Goal: Task Accomplishment & Management: Use online tool/utility

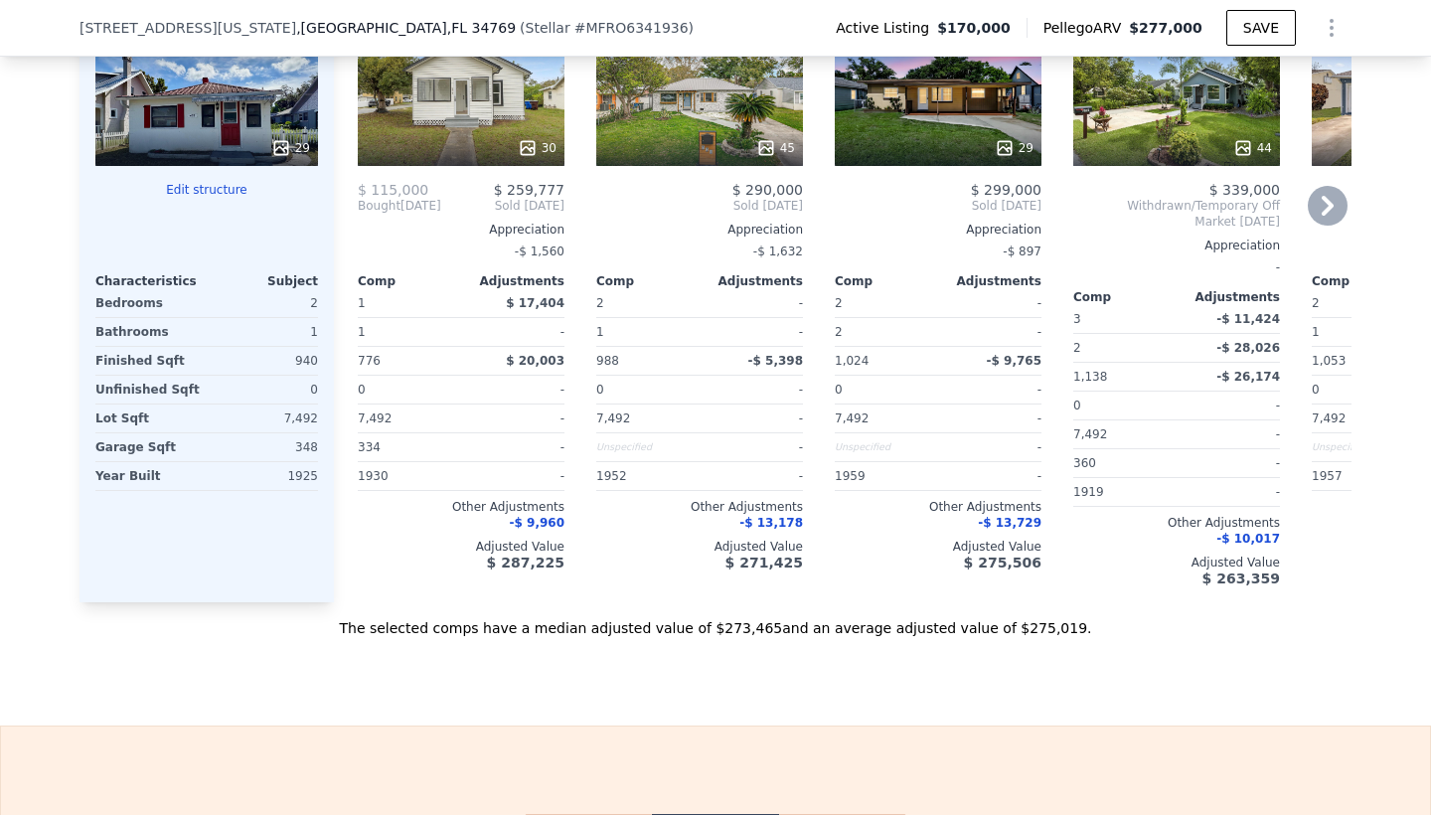
scroll to position [2330, 0]
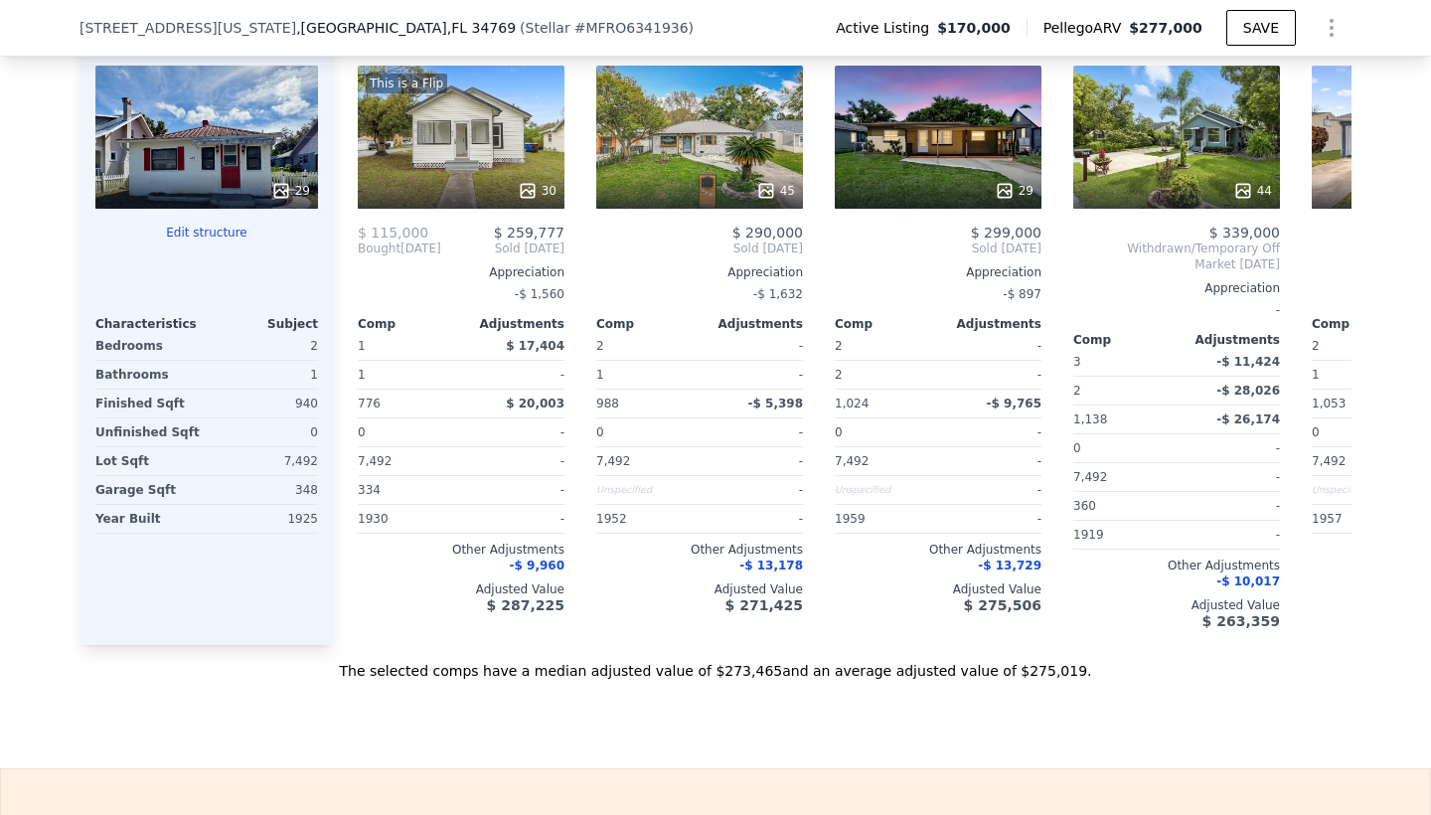
click at [226, 235] on button "Edit structure" at bounding box center [206, 233] width 223 height 16
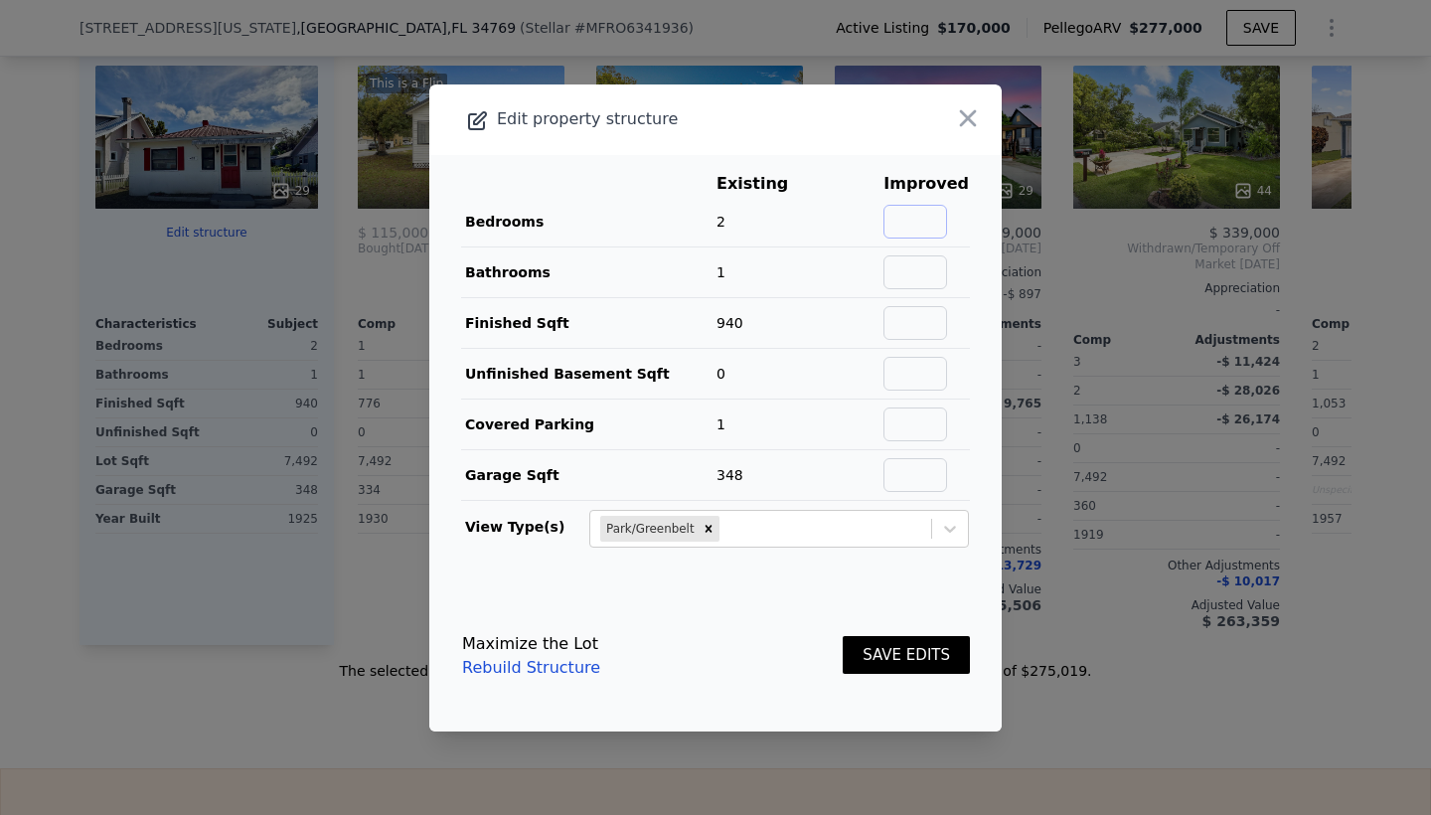
click at [939, 219] on input "text" at bounding box center [916, 222] width 64 height 34
type input "3"
click at [929, 315] on input "text" at bounding box center [916, 323] width 64 height 34
type input "1080"
click at [570, 671] on link "Rebuild Structure" at bounding box center [531, 668] width 138 height 24
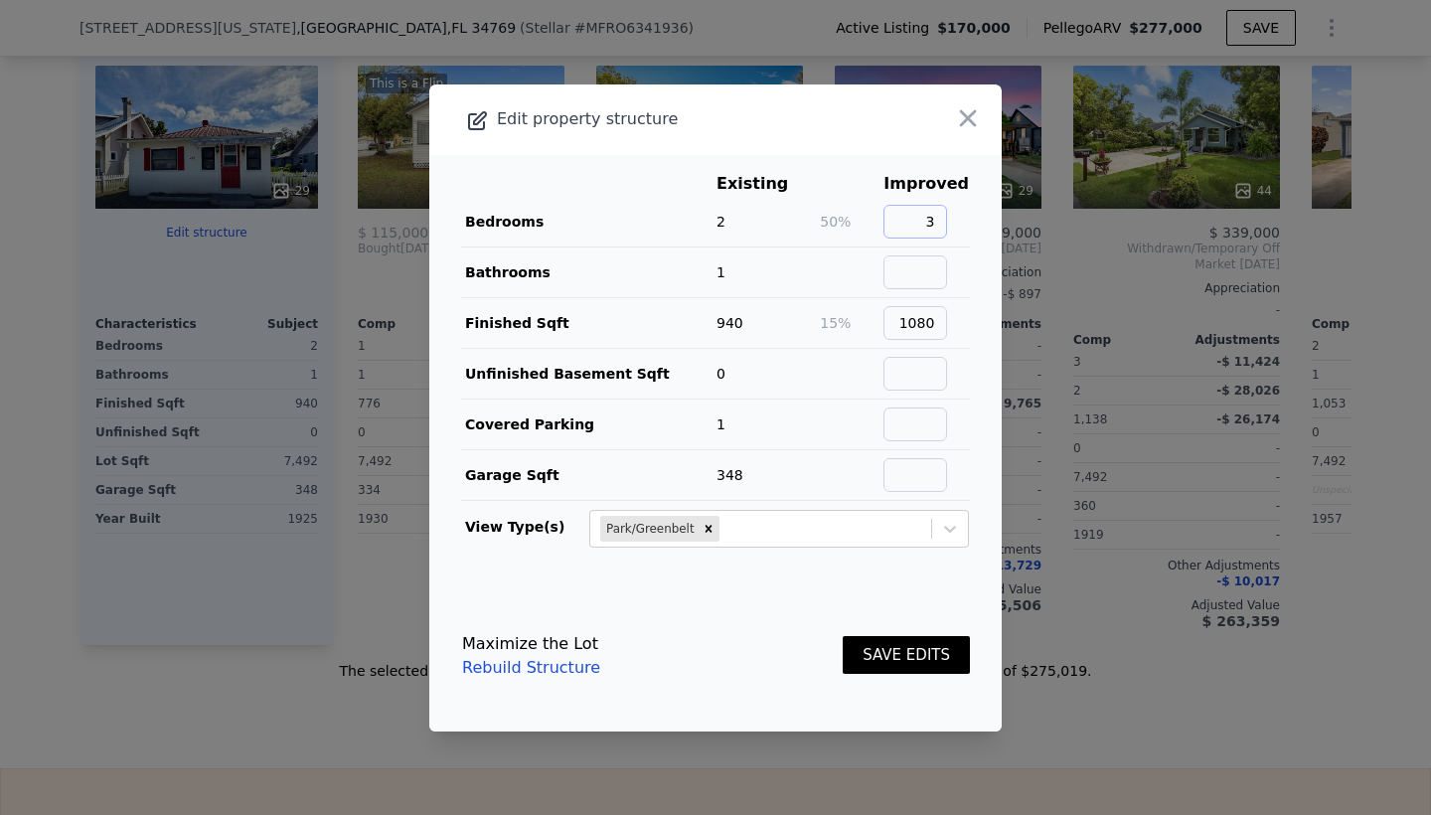
click at [947, 216] on input "3" at bounding box center [916, 222] width 64 height 34
click at [528, 666] on link "Rebuild Structure" at bounding box center [531, 668] width 138 height 24
drag, startPoint x: 910, startPoint y: 327, endPoint x: 964, endPoint y: 326, distance: 53.7
click at [964, 326] on td "1080" at bounding box center [926, 322] width 87 height 51
type input "940"
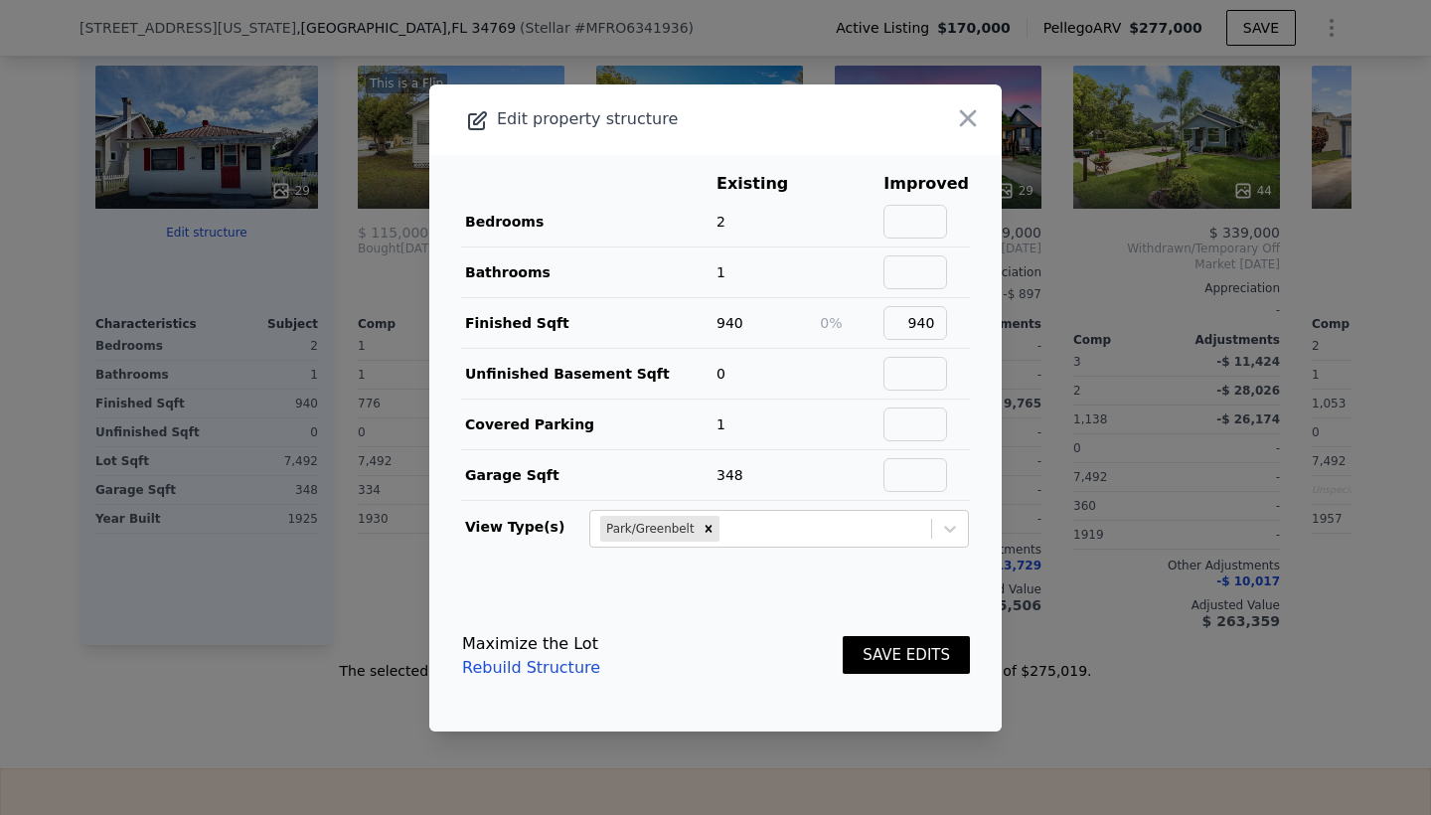
click at [545, 669] on link "Rebuild Structure" at bounding box center [531, 668] width 138 height 24
click at [968, 117] on icon "button" at bounding box center [968, 118] width 28 height 28
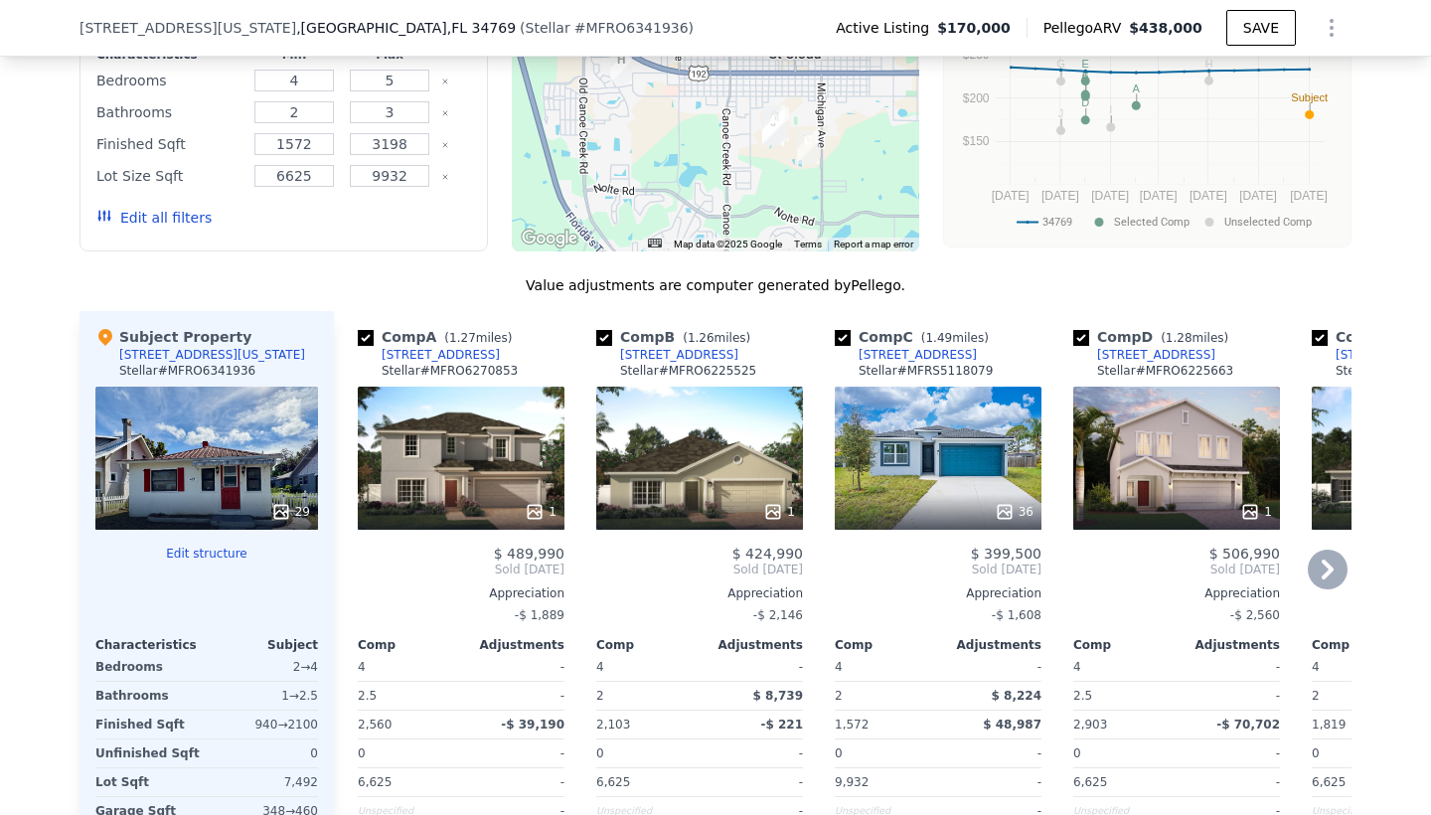
scroll to position [2012, 0]
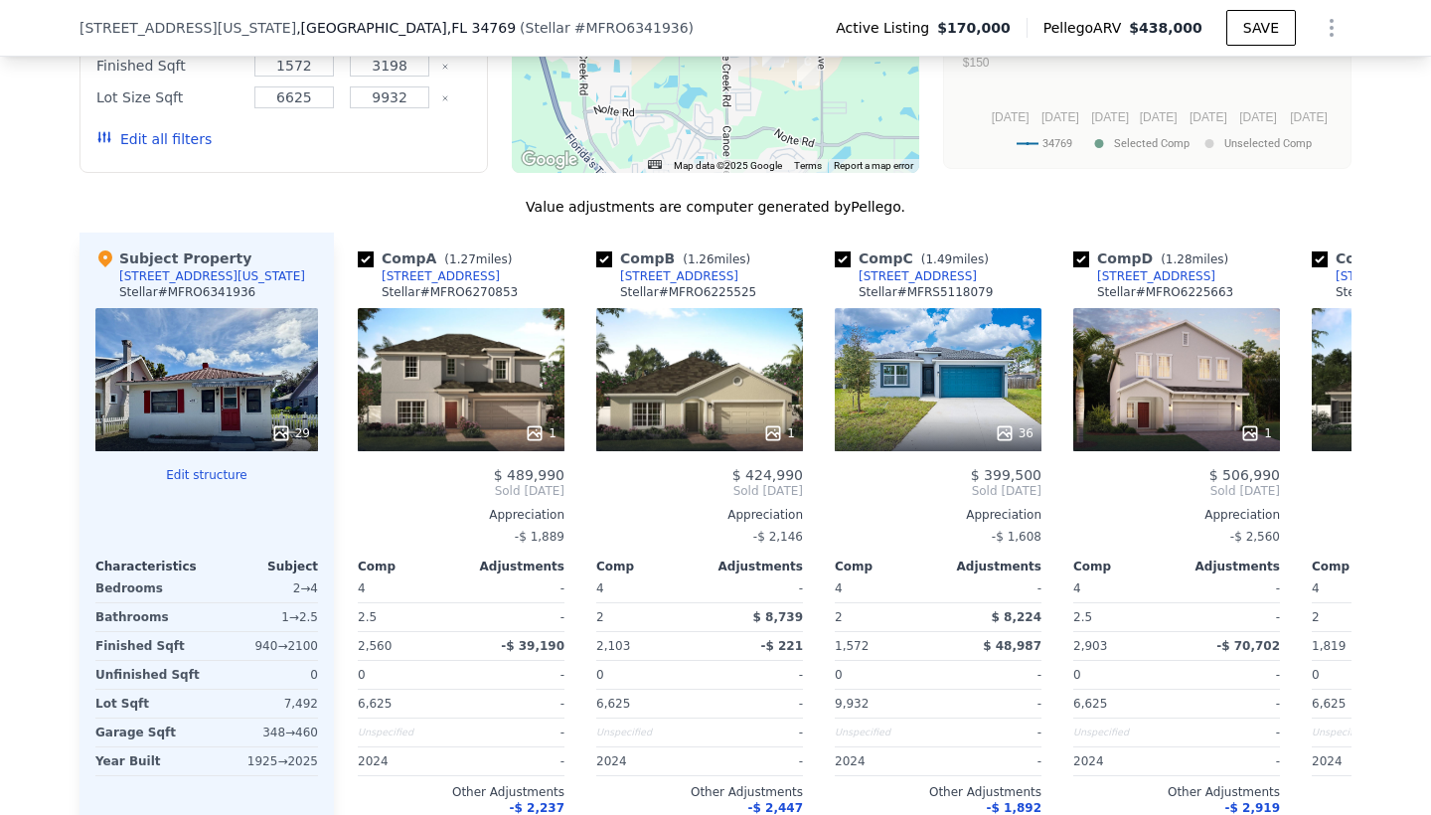
scroll to position [2089, 0]
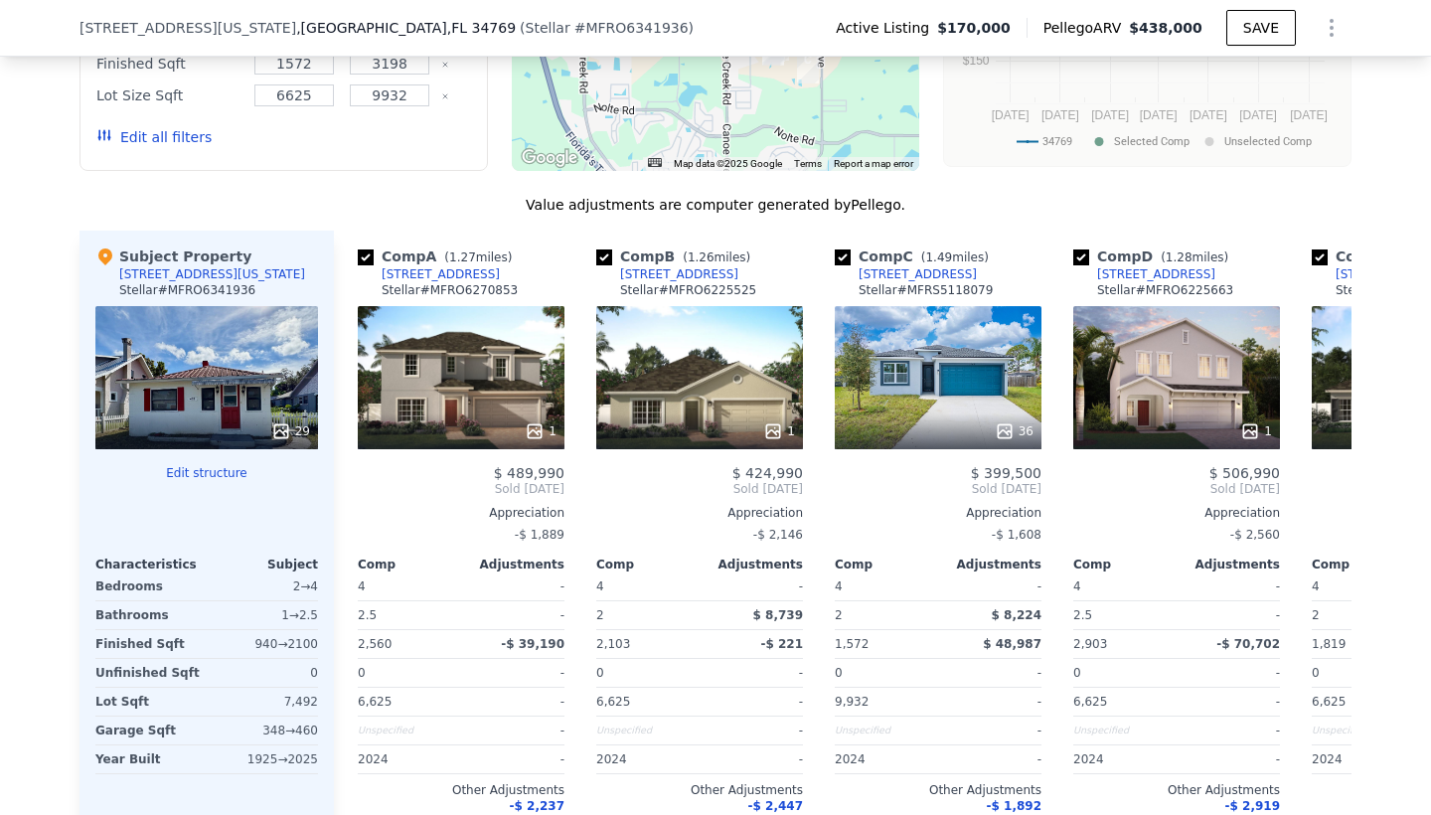
click at [171, 132] on button "Edit all filters" at bounding box center [153, 137] width 115 height 20
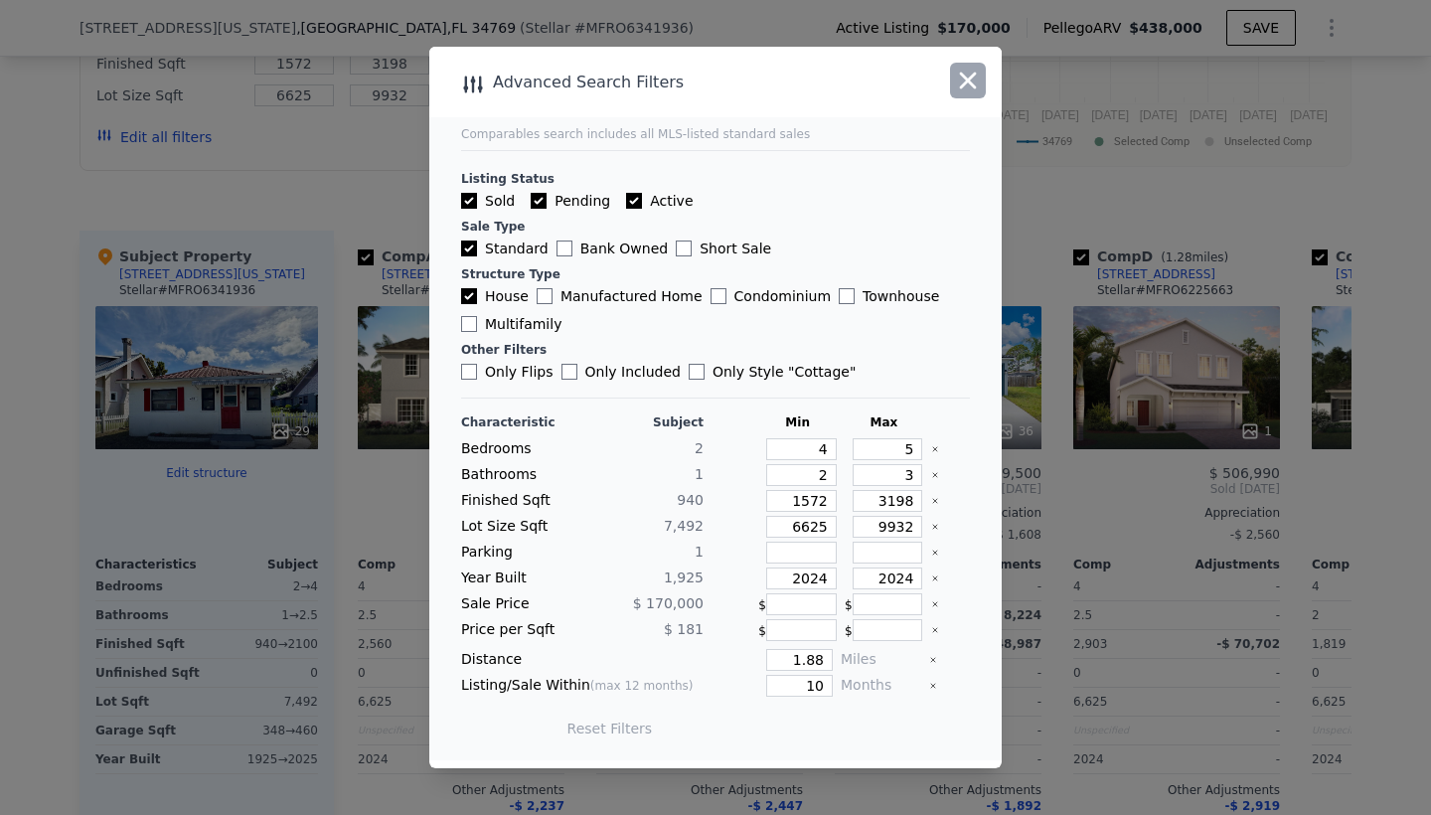
click at [970, 79] on icon "button" at bounding box center [968, 81] width 17 height 17
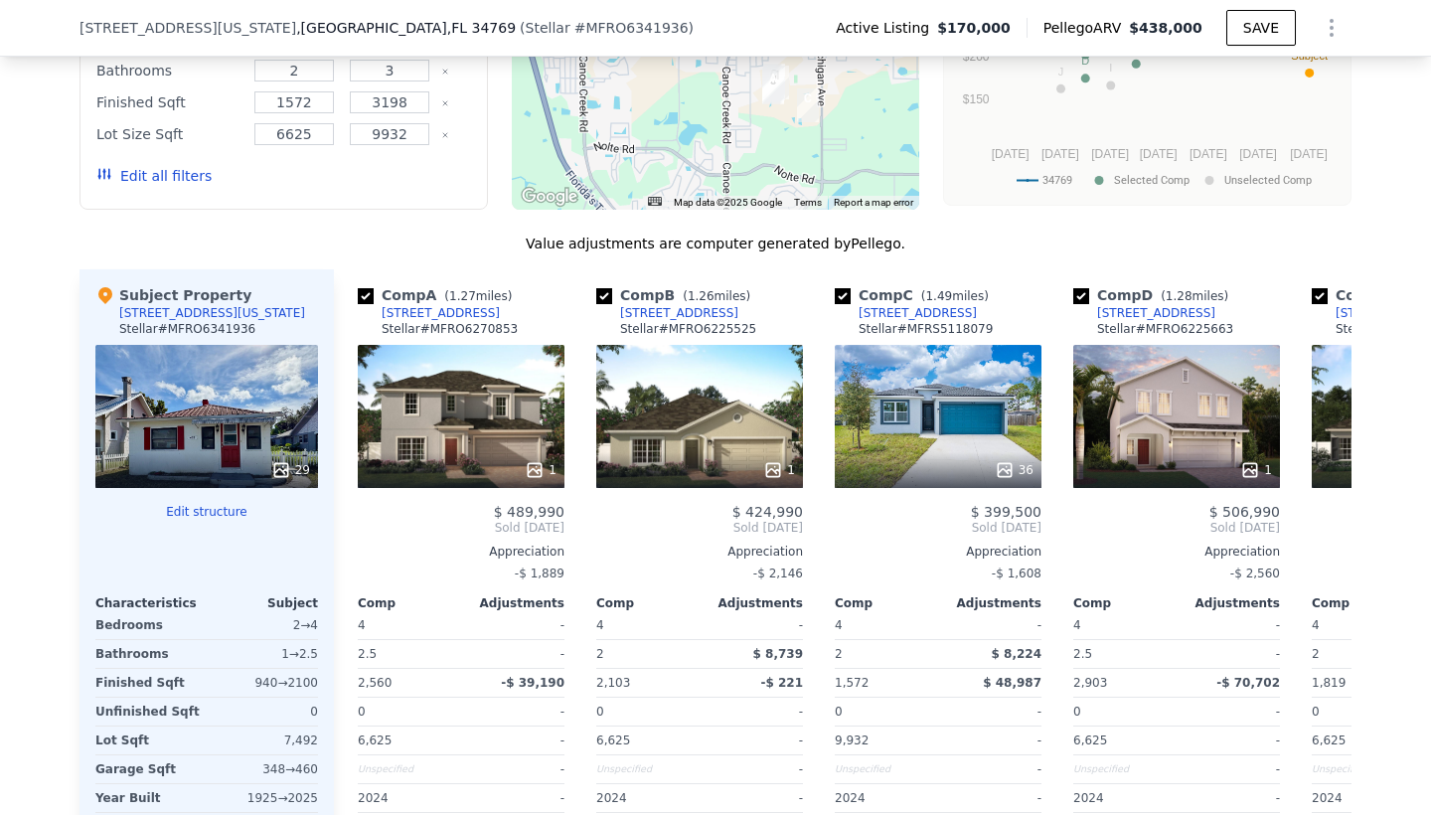
scroll to position [2048, 0]
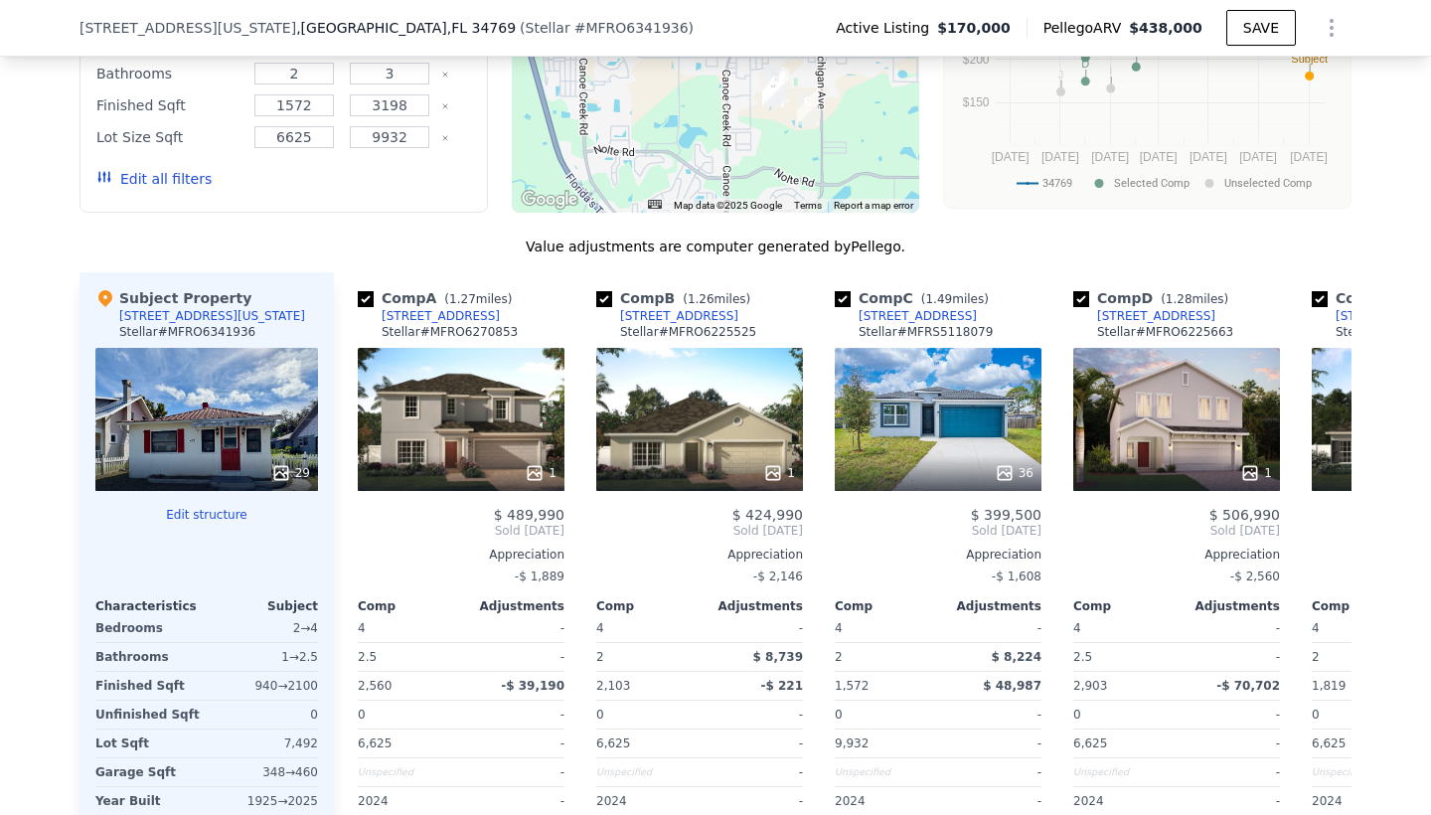
click at [217, 512] on button "Edit structure" at bounding box center [206, 515] width 223 height 16
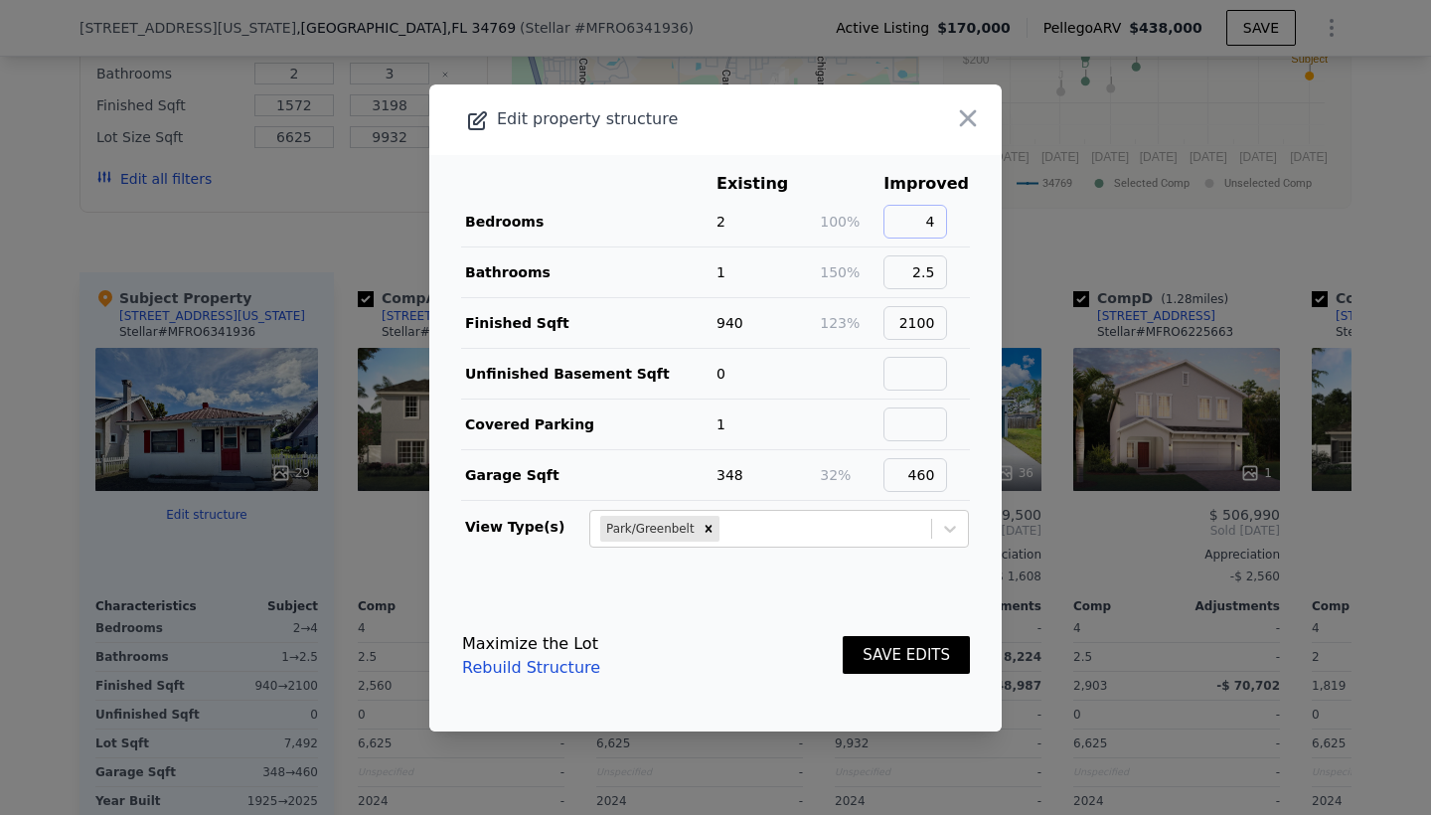
drag, startPoint x: 927, startPoint y: 220, endPoint x: 959, endPoint y: 221, distance: 31.8
click at [947, 221] on input "4" at bounding box center [916, 222] width 64 height 34
type input "3"
drag, startPoint x: 921, startPoint y: 274, endPoint x: 966, endPoint y: 275, distance: 44.7
click at [966, 275] on td "2.5" at bounding box center [926, 271] width 87 height 51
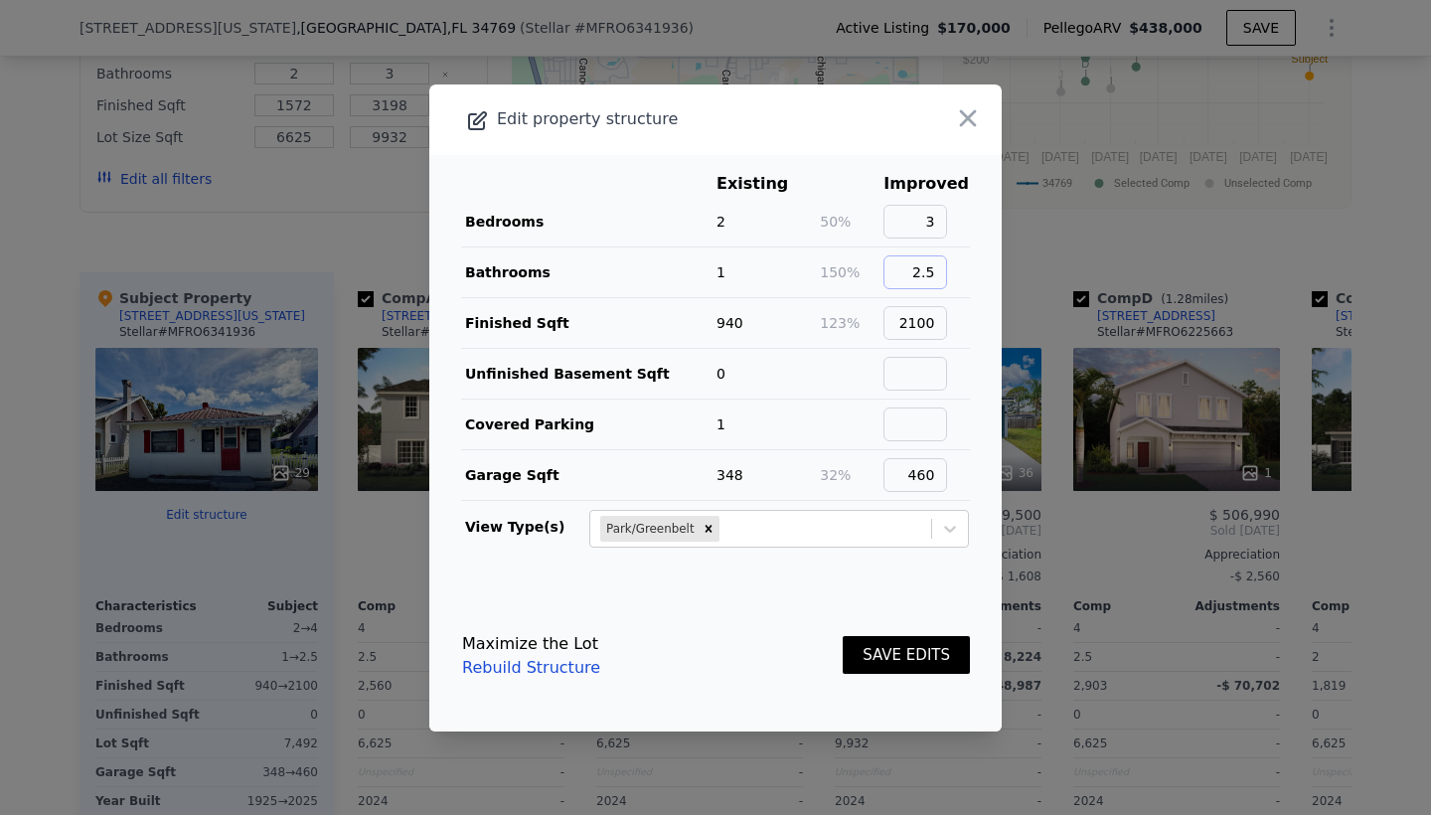
type input "3"
type input "2"
drag, startPoint x: 914, startPoint y: 321, endPoint x: 999, endPoint y: 327, distance: 84.7
click at [999, 327] on main "Existing Improved Bedrooms 2 50% 3 Bathrooms 1 100% 2 Finished Sqft 940 123% 21…" at bounding box center [715, 367] width 573 height 425
type input "1080"
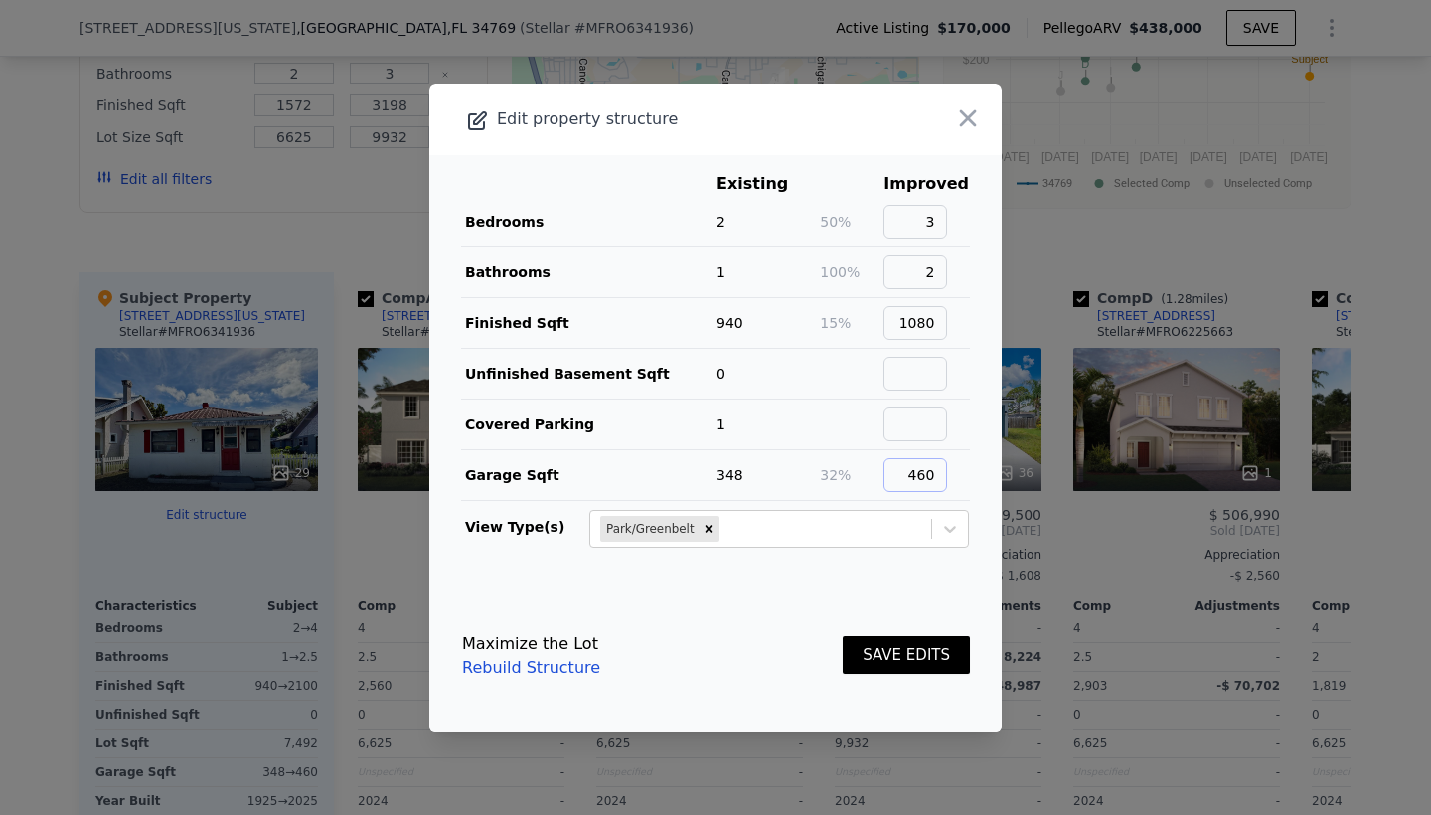
drag, startPoint x: 915, startPoint y: 474, endPoint x: 965, endPoint y: 474, distance: 49.7
click at [965, 474] on td "460" at bounding box center [926, 474] width 87 height 51
type input "0"
click at [532, 666] on link "Rebuild Structure" at bounding box center [531, 668] width 138 height 24
click at [973, 110] on icon "button" at bounding box center [968, 117] width 17 height 17
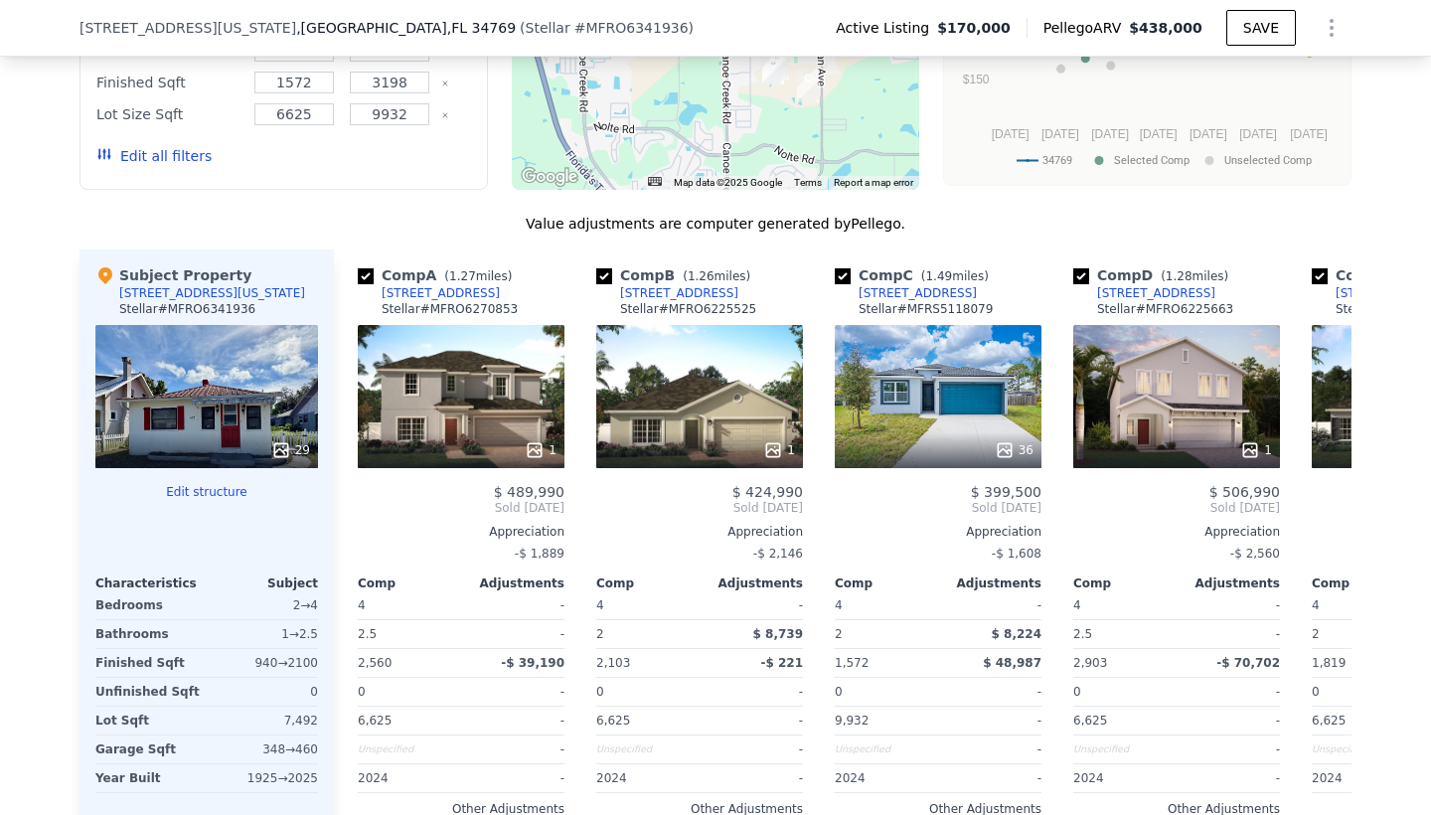
scroll to position [2069, 0]
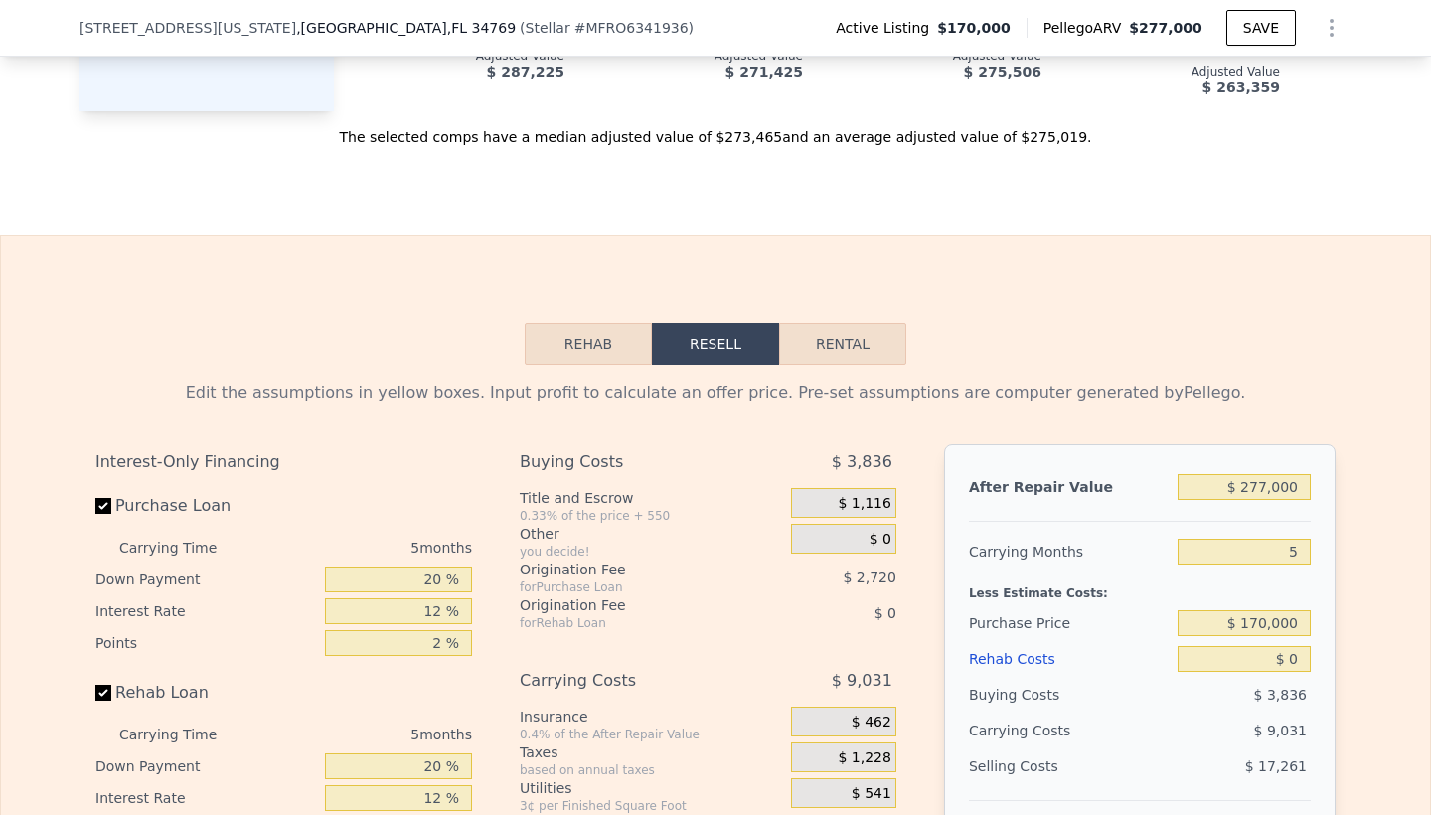
scroll to position [2865, 0]
drag, startPoint x: 1230, startPoint y: 479, endPoint x: 1364, endPoint y: 482, distance: 134.2
click at [1364, 482] on div "Edit the assumptions in yellow boxes. Input profit to calculate an offer price.…" at bounding box center [715, 733] width 1429 height 739
type input "$ 1"
type input "-$ 182,954"
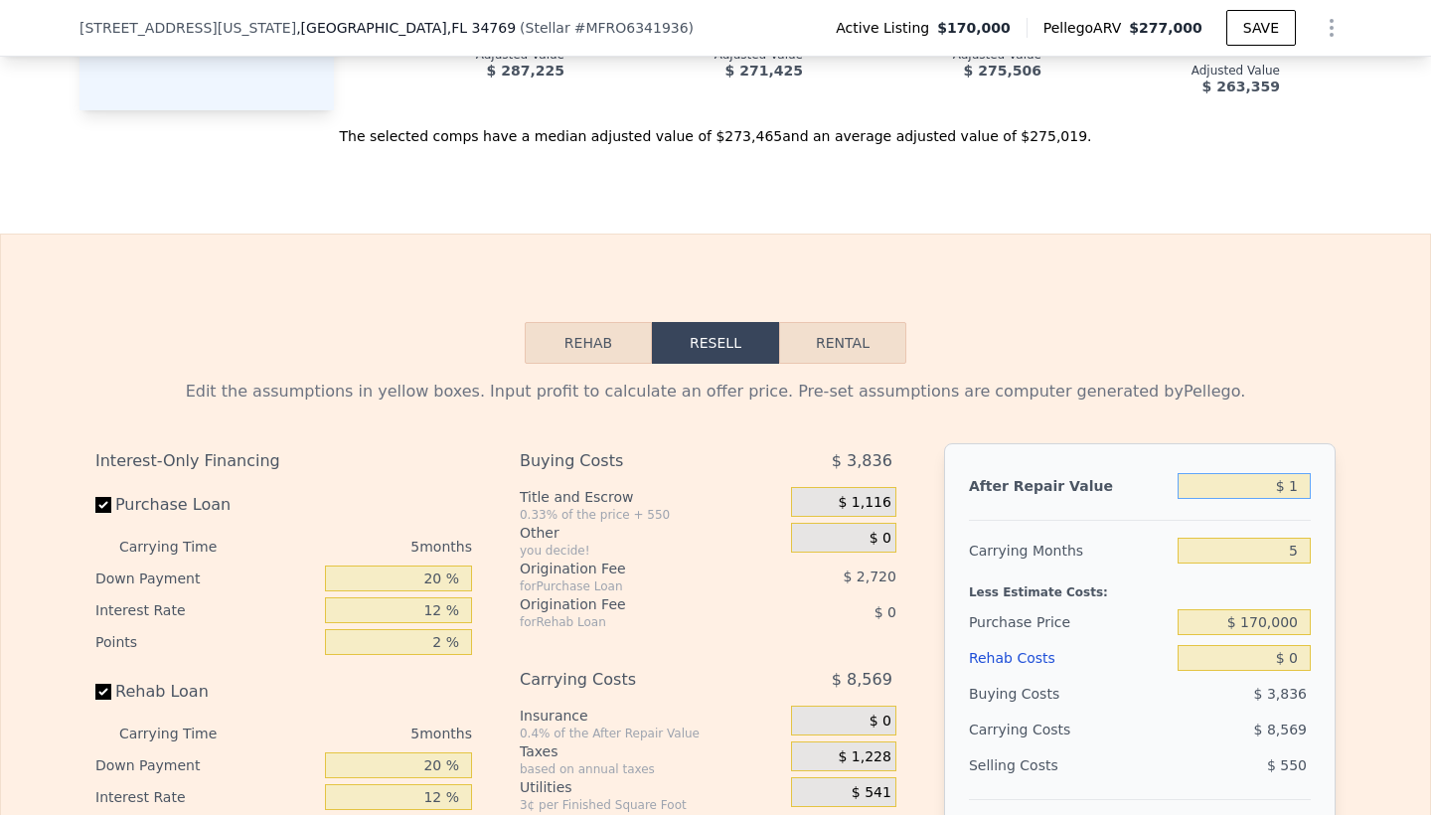
type input "$ 15"
type input "-$ 182,940"
type input "$ 155"
type input "-$ 182,810"
type input "$ 1,550"
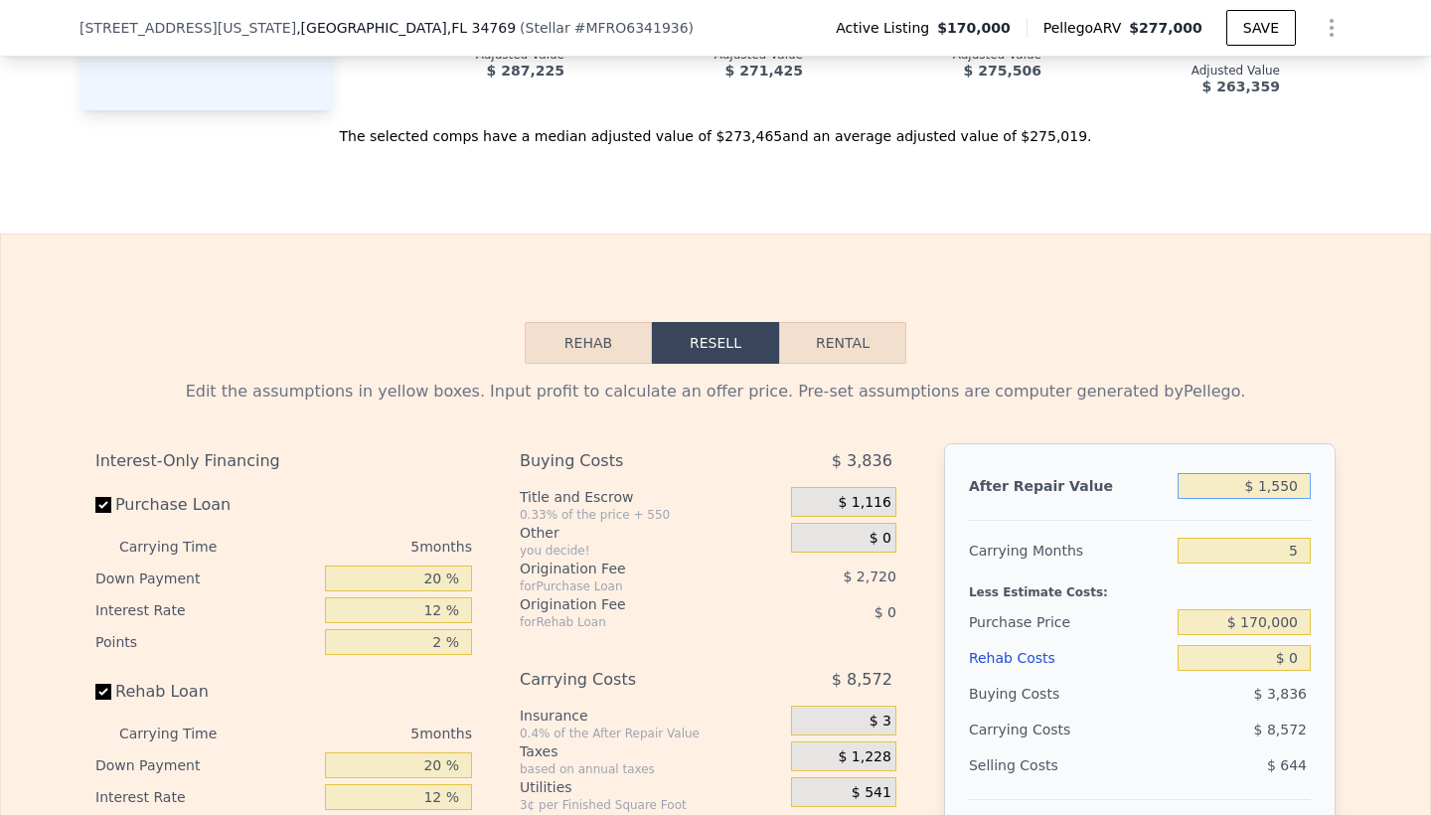
type input "-$ 181,502"
type input "$ 15,500"
type input "-$ 168,418"
type input "$ 155,000"
type input "-$ 37,564"
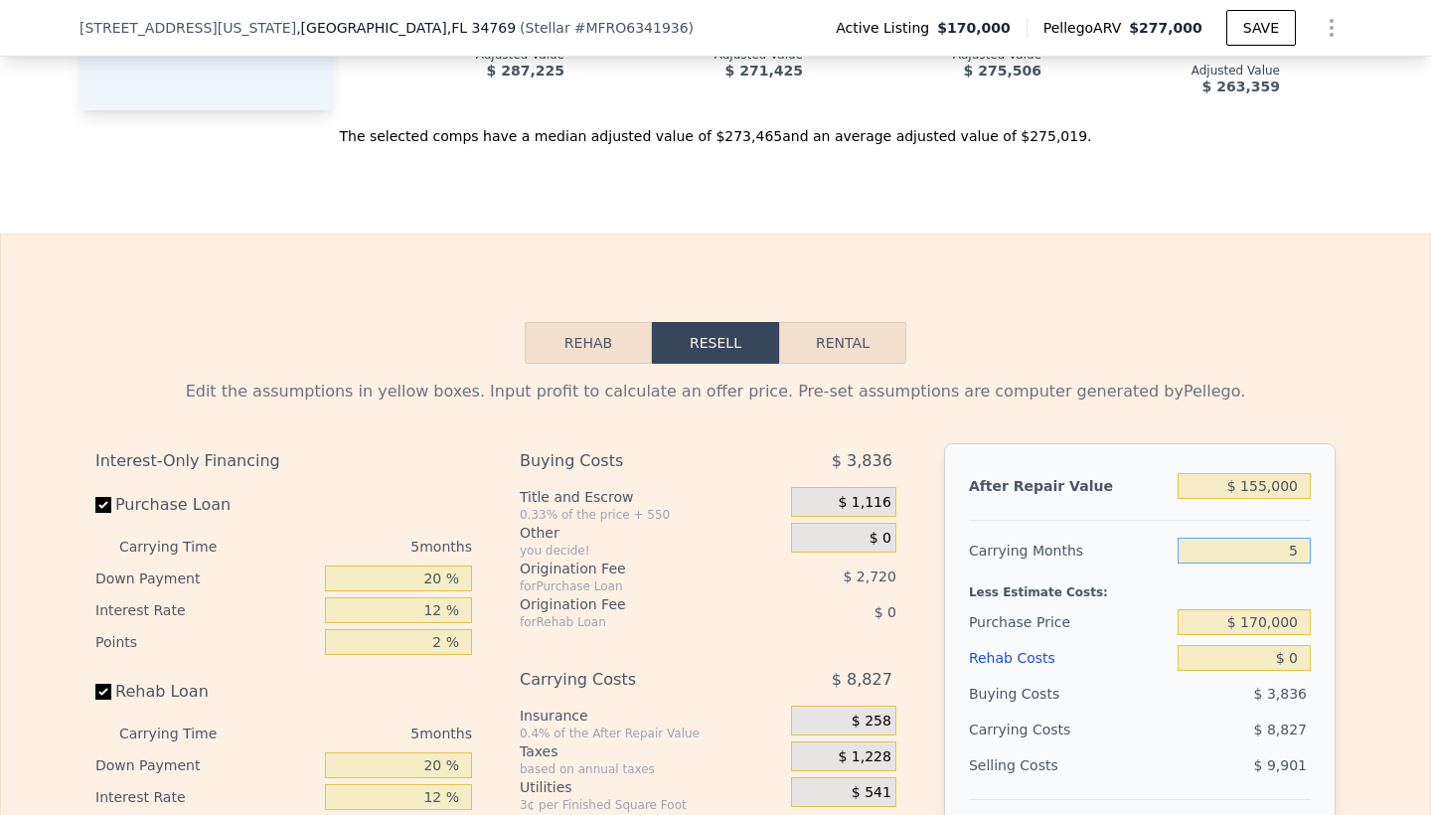
click at [1297, 544] on input "5" at bounding box center [1244, 551] width 133 height 26
drag, startPoint x: 1230, startPoint y: 624, endPoint x: 1368, endPoint y: 620, distance: 138.2
click at [1368, 621] on div "Edit the assumptions in yellow boxes. Input profit to calculate an offer price.…" at bounding box center [715, 733] width 1429 height 739
type input "$ 275,000"
type input "-$ 148,794"
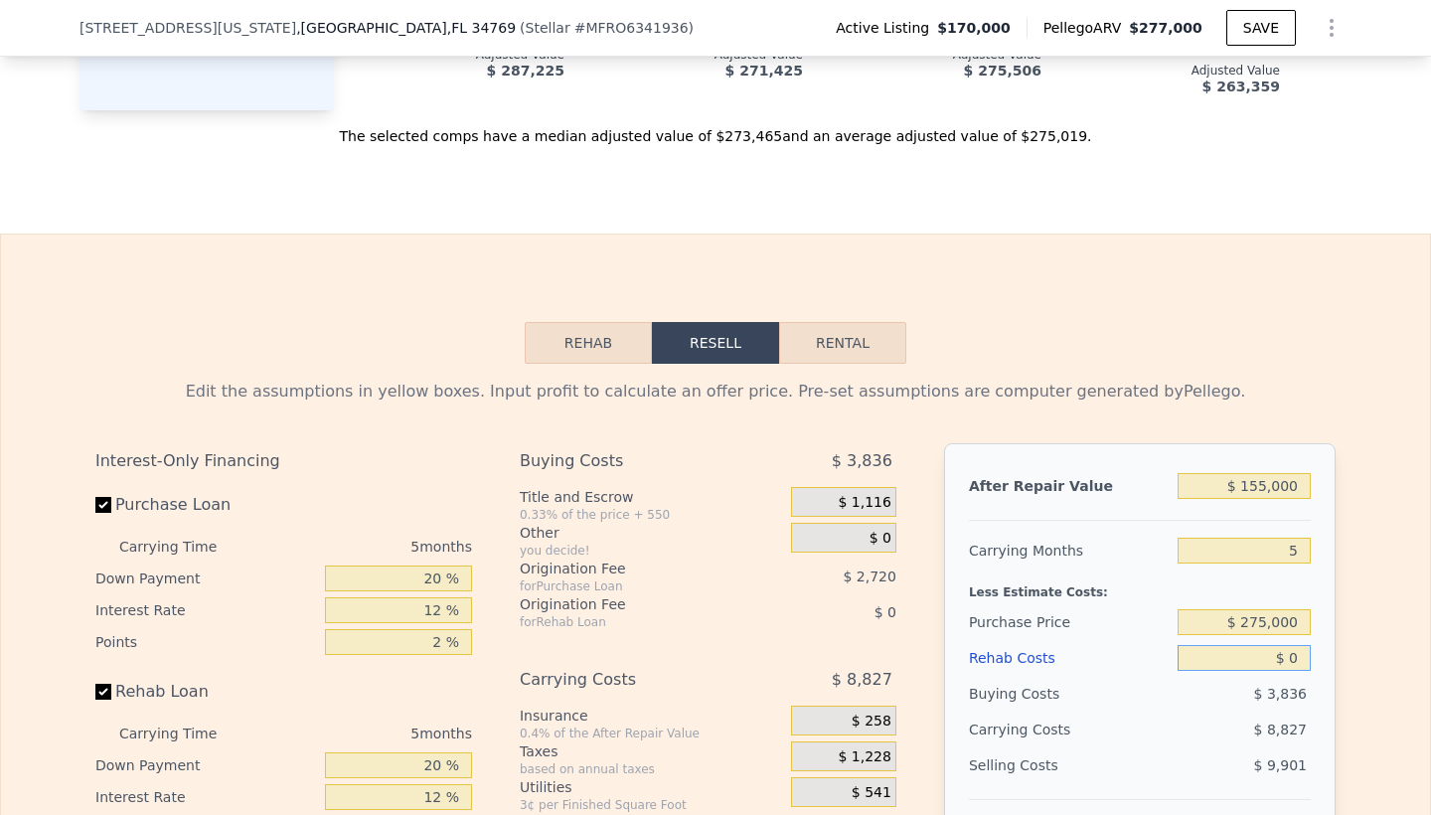
click at [1292, 659] on input "$ 0" at bounding box center [1244, 658] width 133 height 26
click at [1296, 658] on input "$ 0" at bounding box center [1244, 658] width 133 height 26
type input "$ 5"
type input "-$ 148,799"
type input "$ 55"
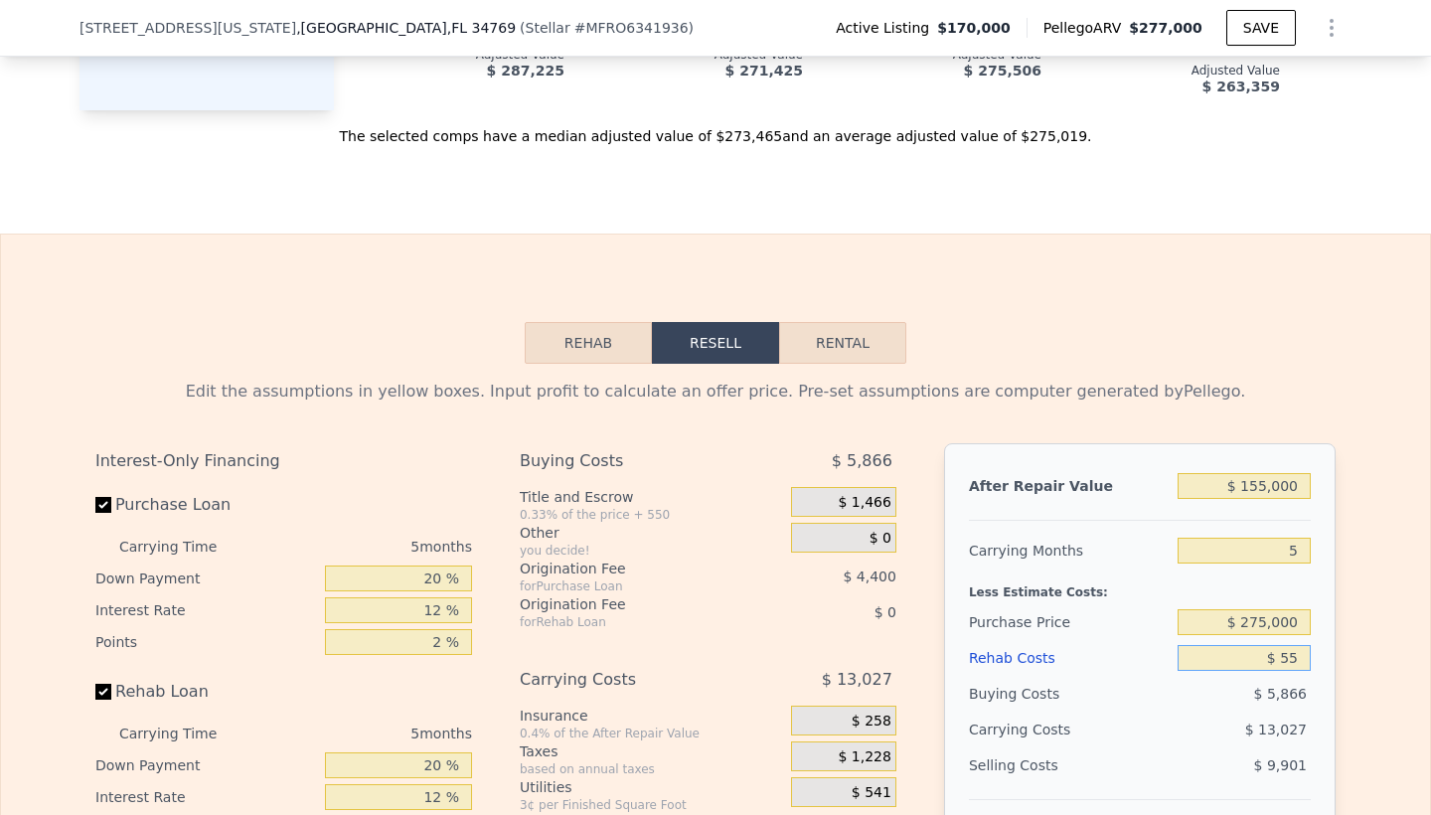
type input "-$ 148,850"
type input "$ 550"
type input "-$ 149,373"
type input "$ 5,500"
type input "-$ 154,602"
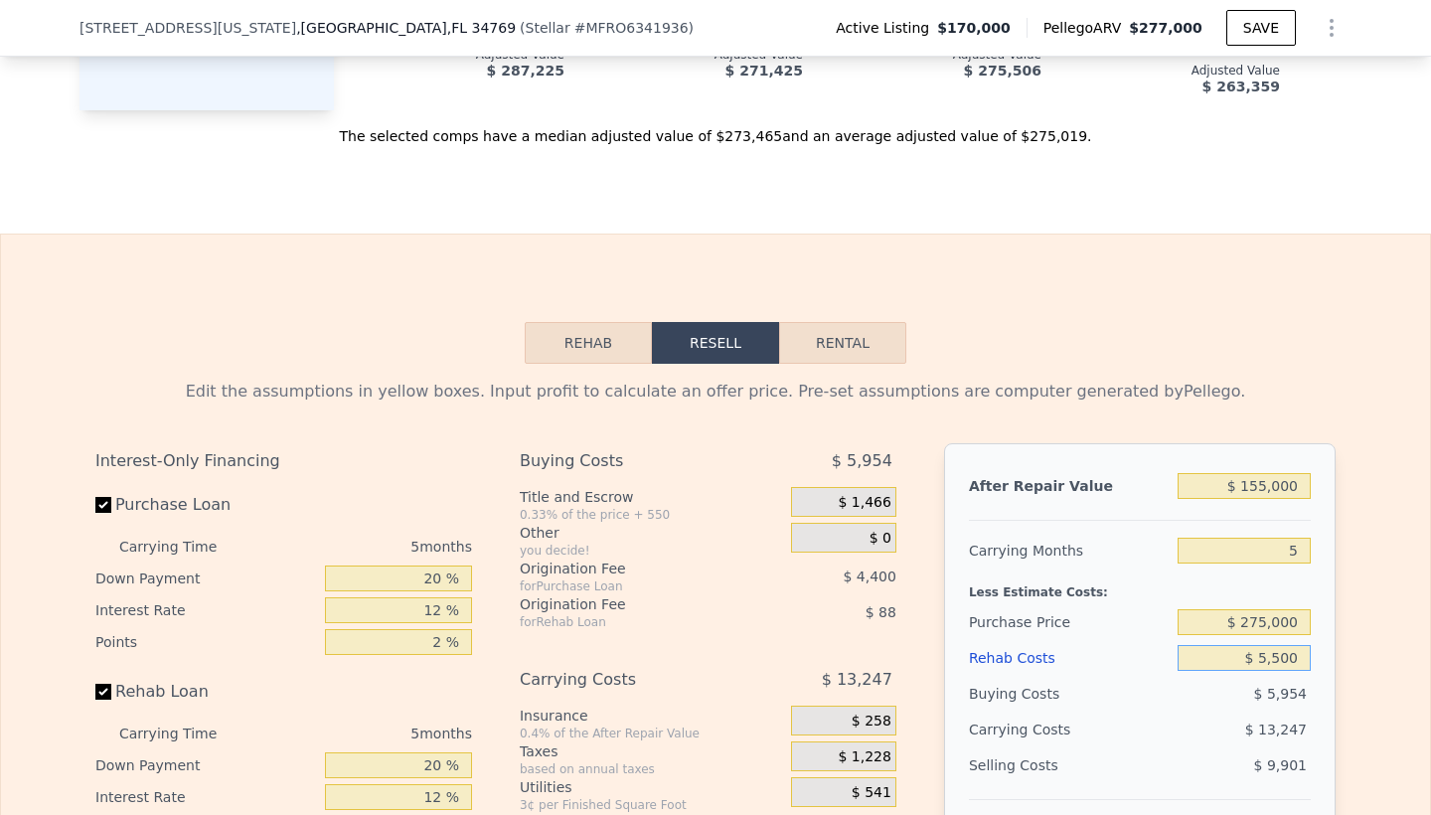
type input "$ 55,000"
type input "-$ 206,874"
click at [1232, 661] on input "$ 55,000" at bounding box center [1244, 658] width 133 height 26
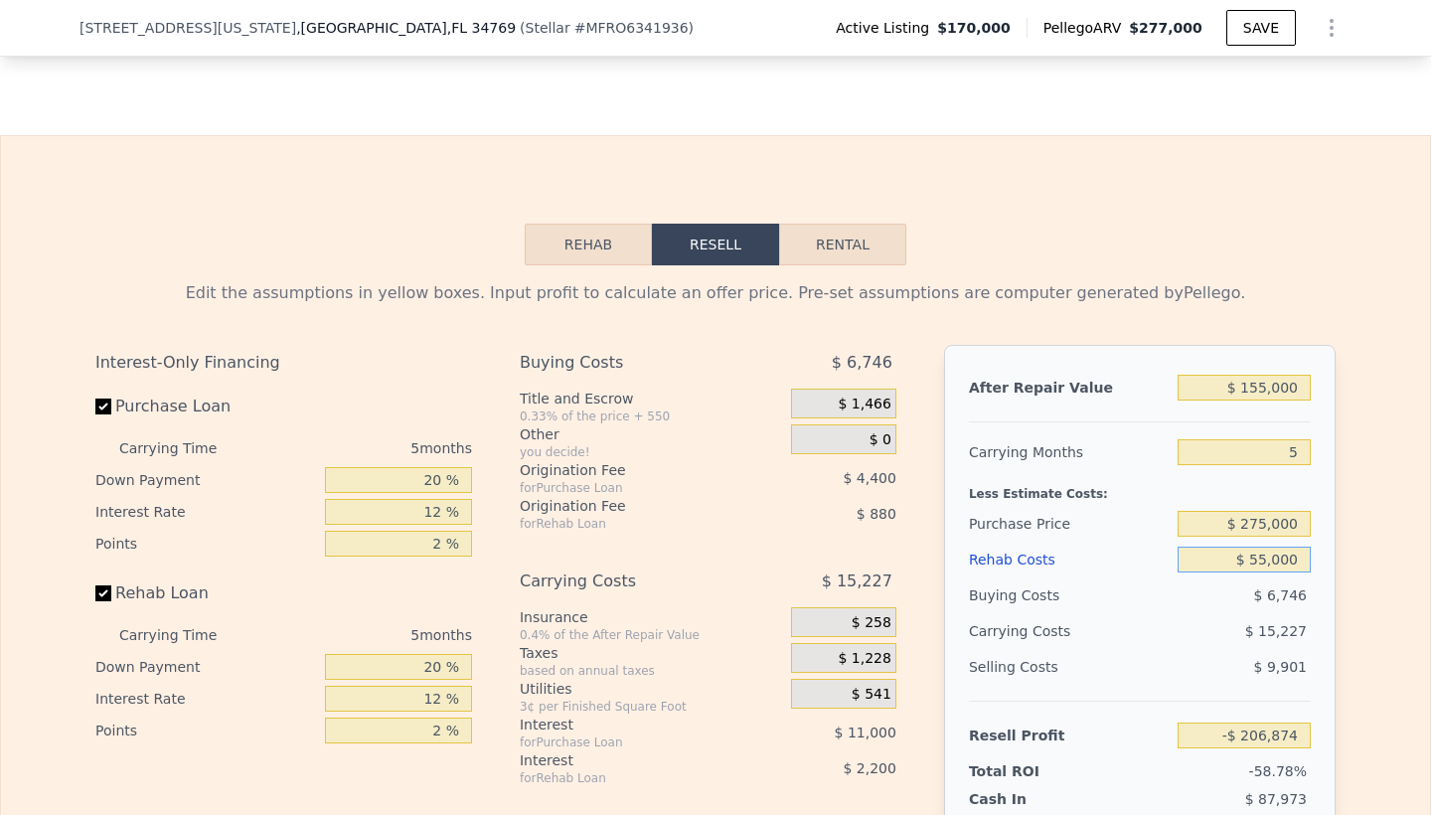
scroll to position [2966, 0]
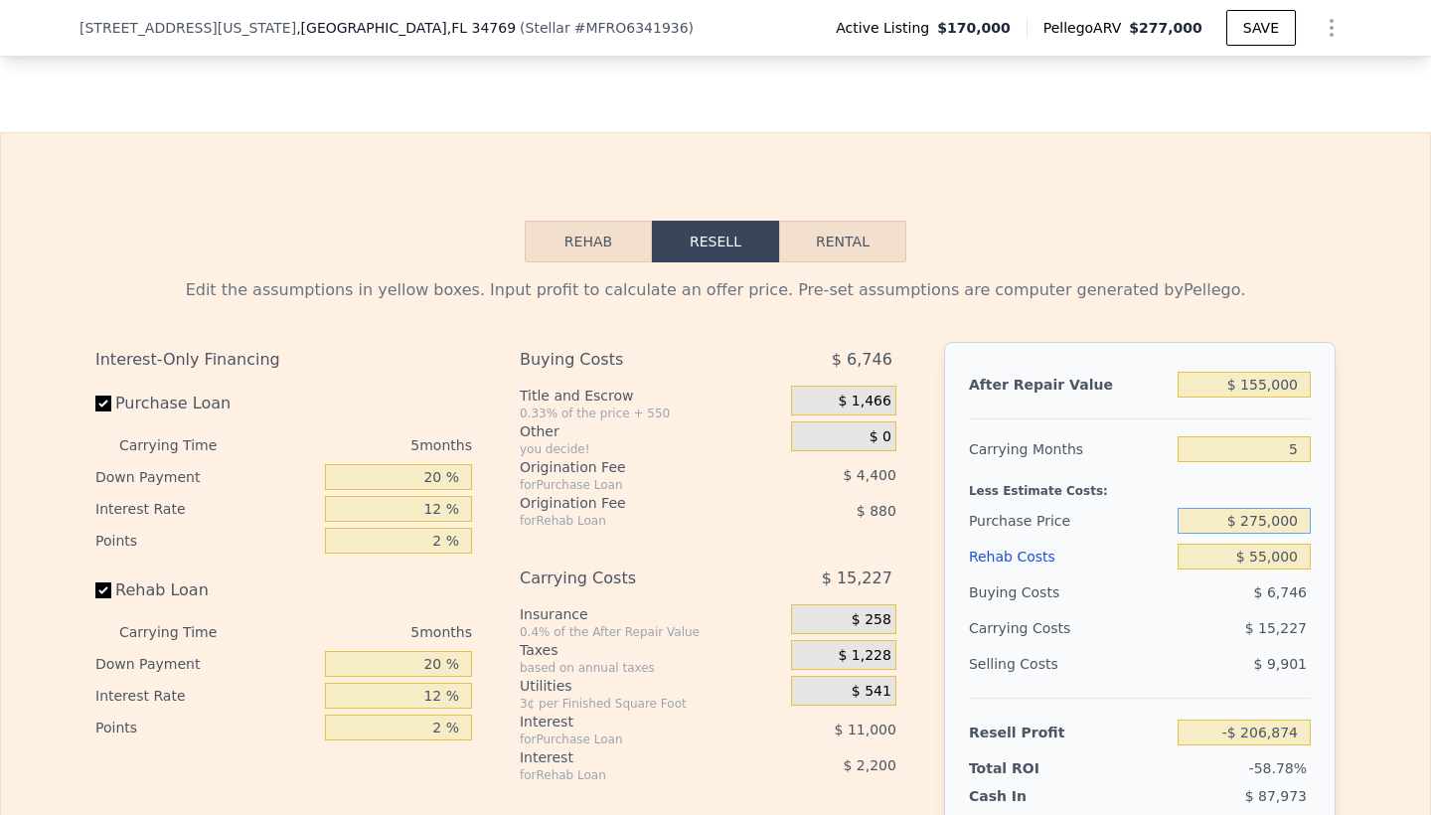
click at [1253, 521] on input "$ 275,000" at bounding box center [1244, 521] width 133 height 26
type input "$ 155,000"
click at [1262, 383] on input "$ 155,000" at bounding box center [1244, 385] width 133 height 26
type input "-$ 79,754"
type input "$ 15,000"
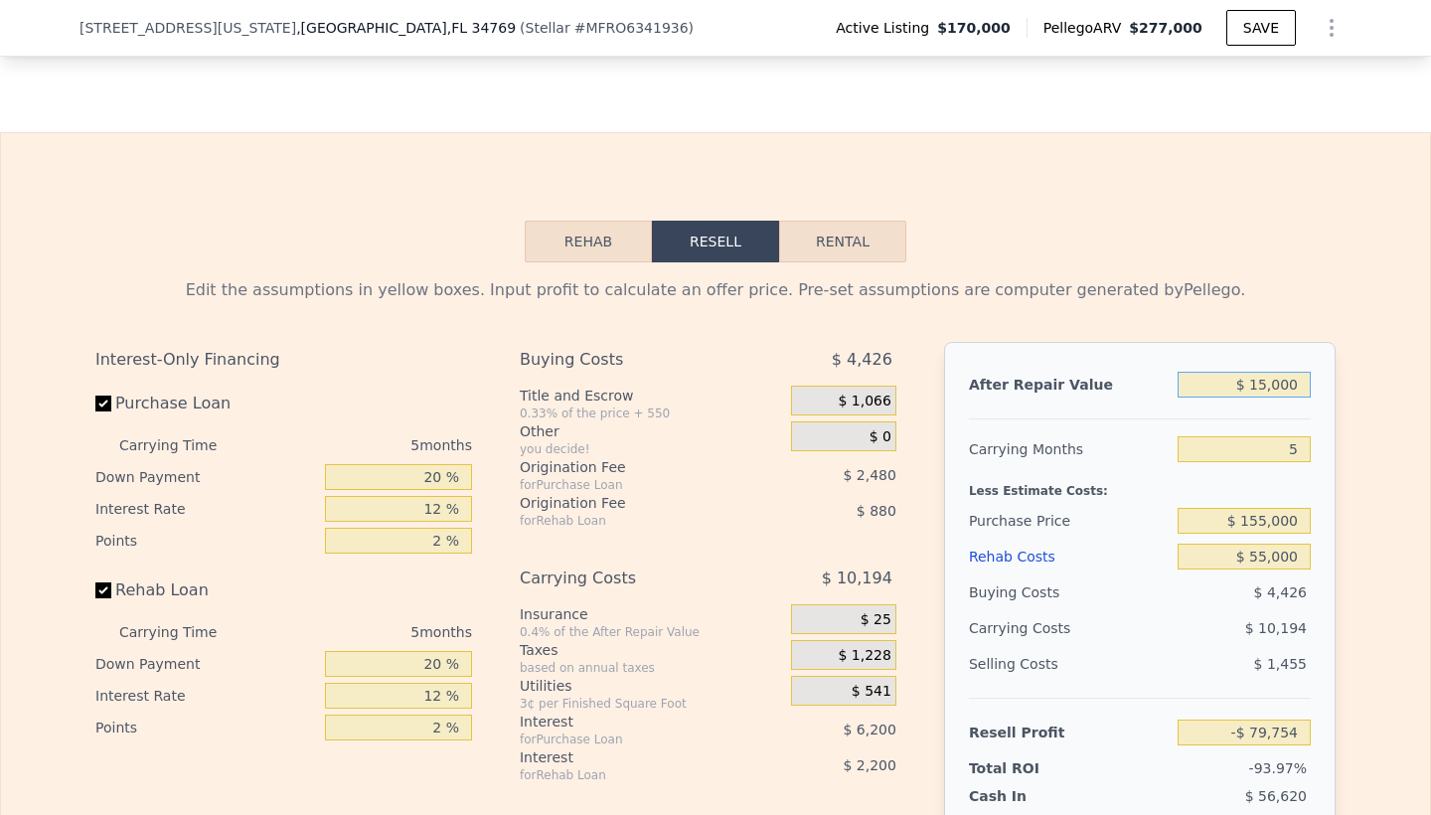
type input "-$ 211,075"
type input "$ 5,000"
type input "-$ 220,455"
type input "$ 25,000"
type input "-$ 201,695"
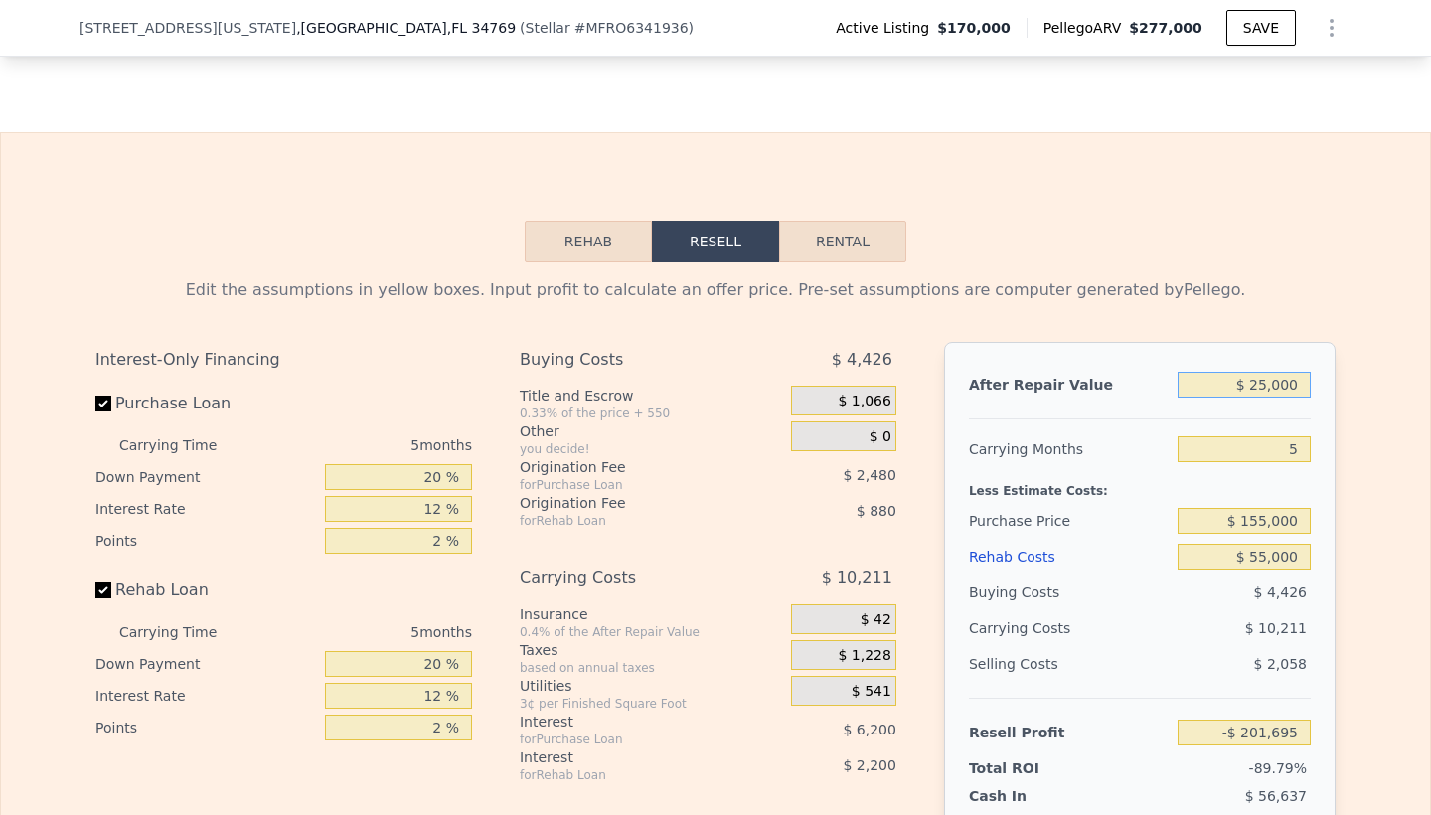
type input "$ 275,000"
type input "$ 32,806"
type input "$ 275,000"
click at [1258, 444] on input "5" at bounding box center [1244, 449] width 133 height 26
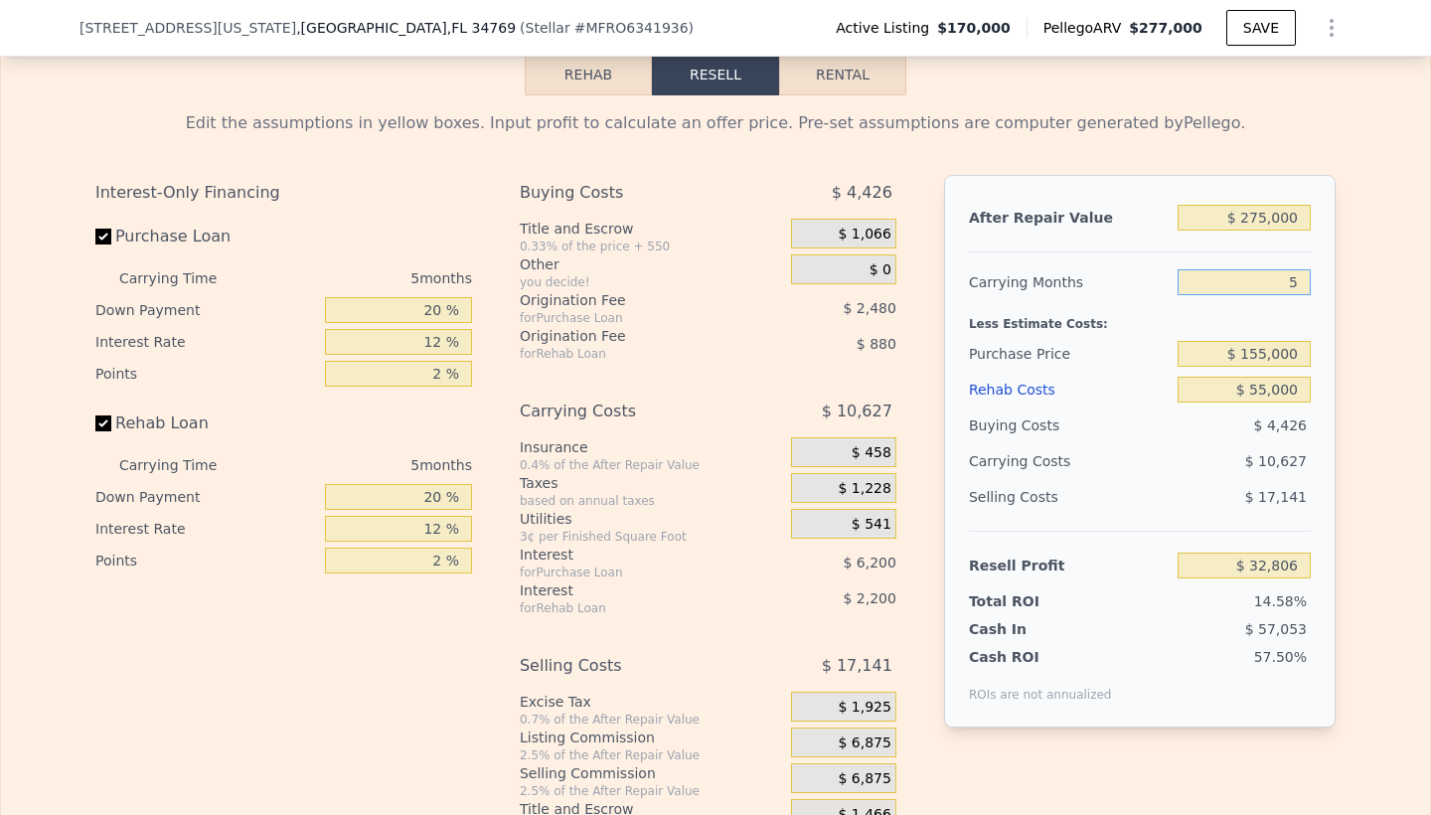
scroll to position [3144, 0]
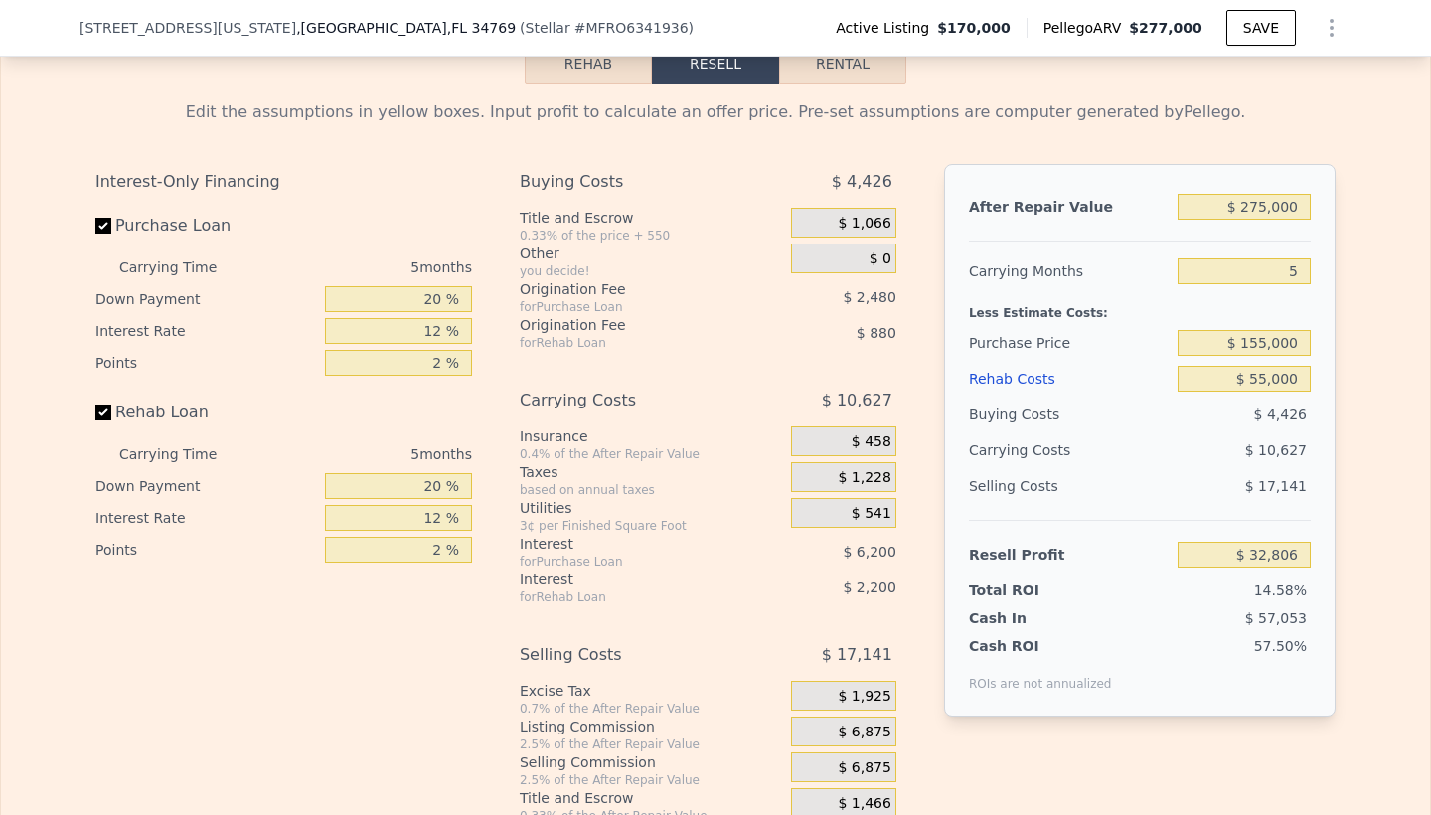
click at [863, 218] on span "$ 1,066" at bounding box center [864, 224] width 53 height 18
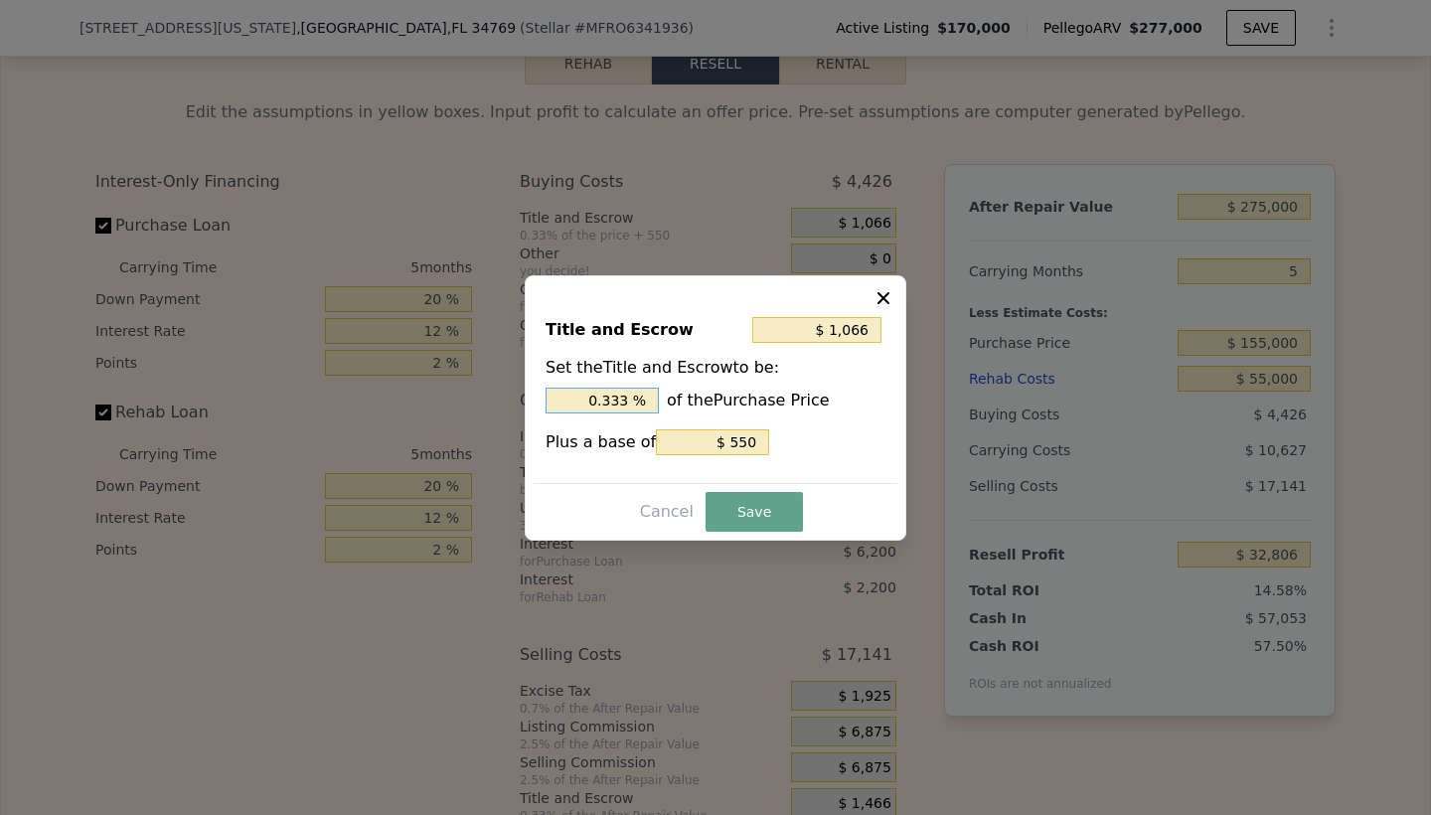
click at [627, 399] on input "0.333 %" at bounding box center [602, 401] width 113 height 26
type input "$ 1,062"
type input "0.33 %"
type input "$ 1,015"
type input "0.3 %"
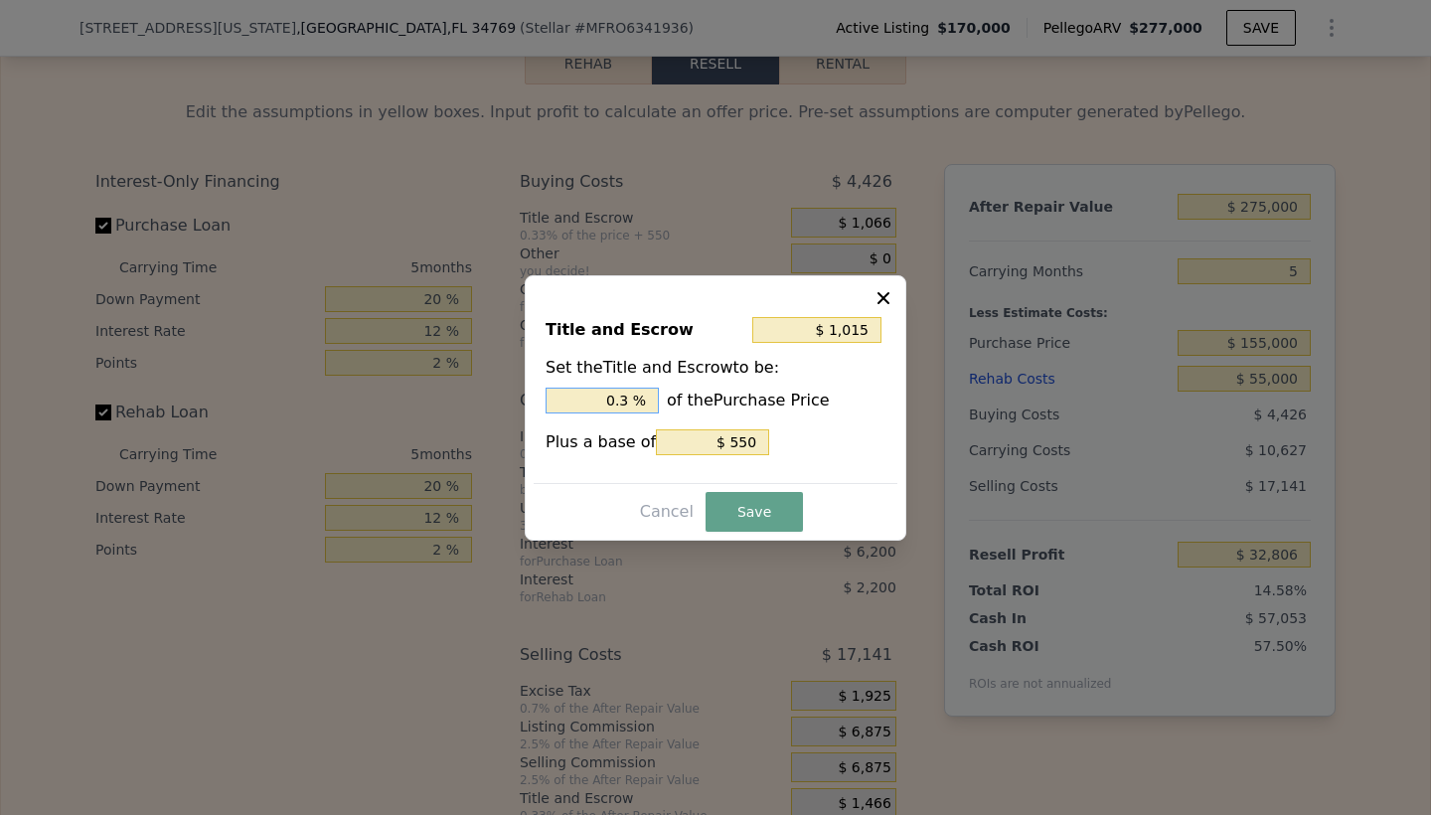
type input "$ 550"
type input "0 %"
type input "$ 2,100"
type input "1 %"
click at [764, 513] on button "Save" at bounding box center [754, 512] width 97 height 40
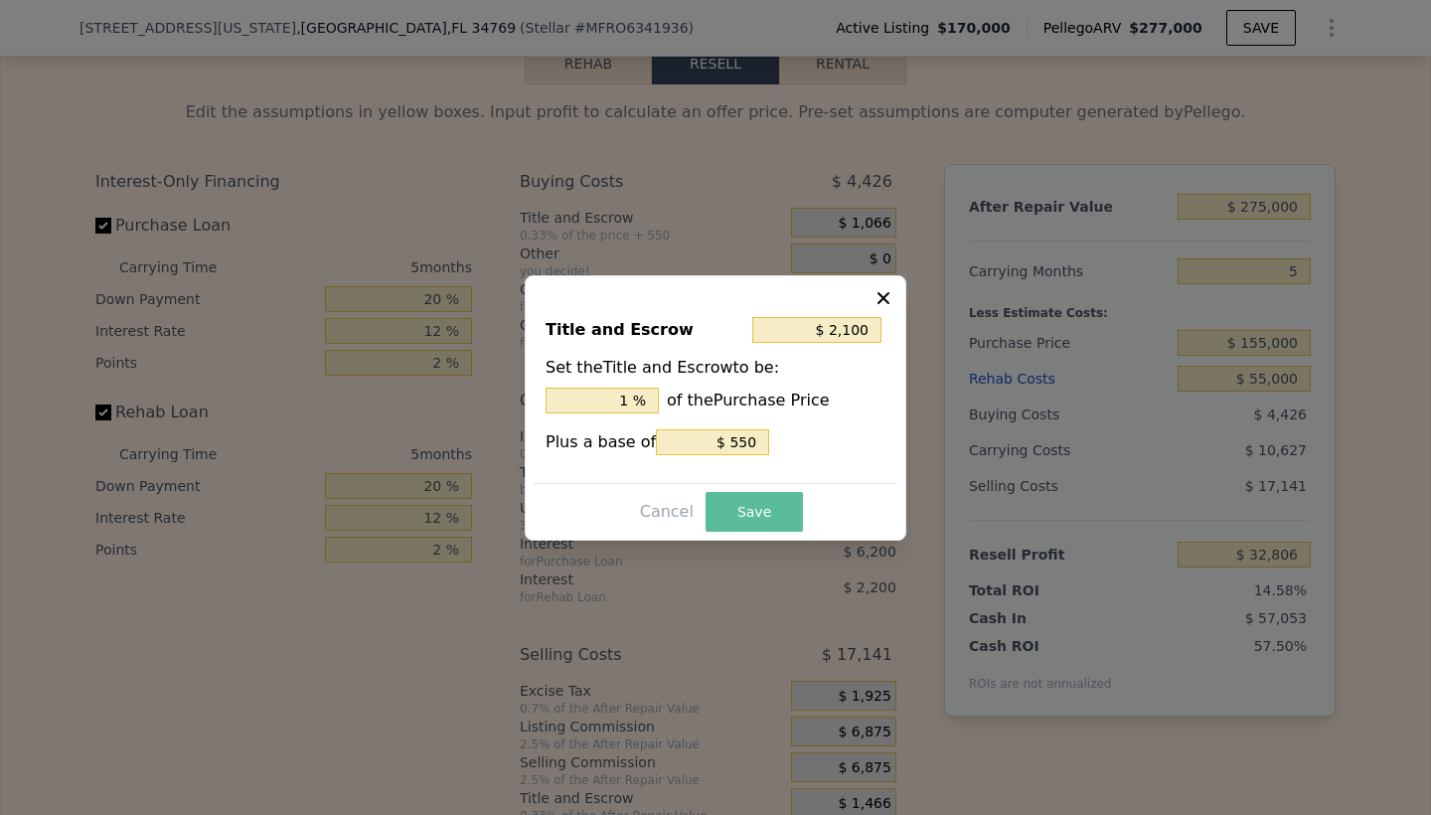
type input "$ 31,772"
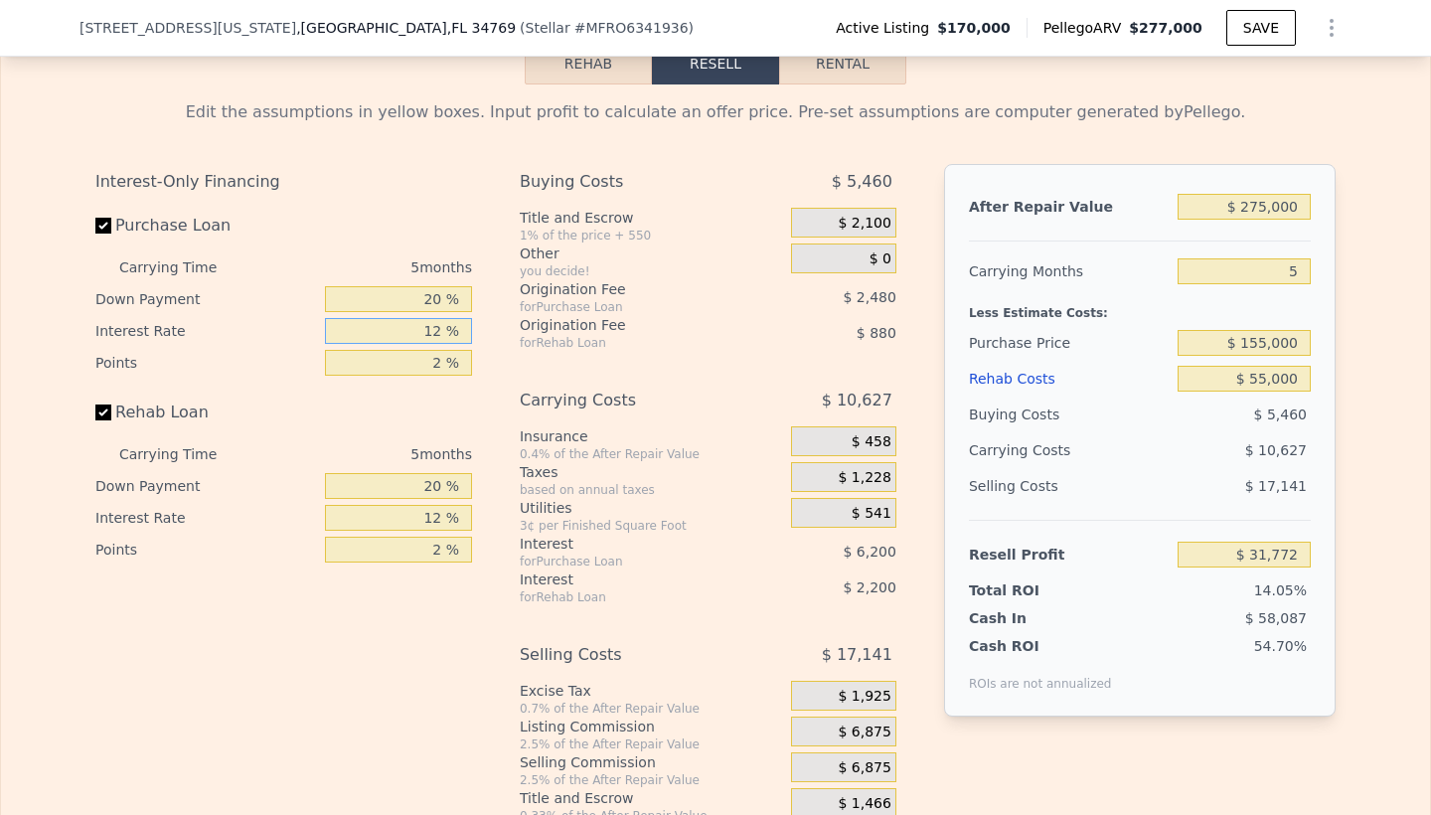
click at [443, 330] on input "12 %" at bounding box center [398, 331] width 147 height 26
type input "1 %"
type input "$ 37,457"
type input "6 %"
type input "$ 34,872"
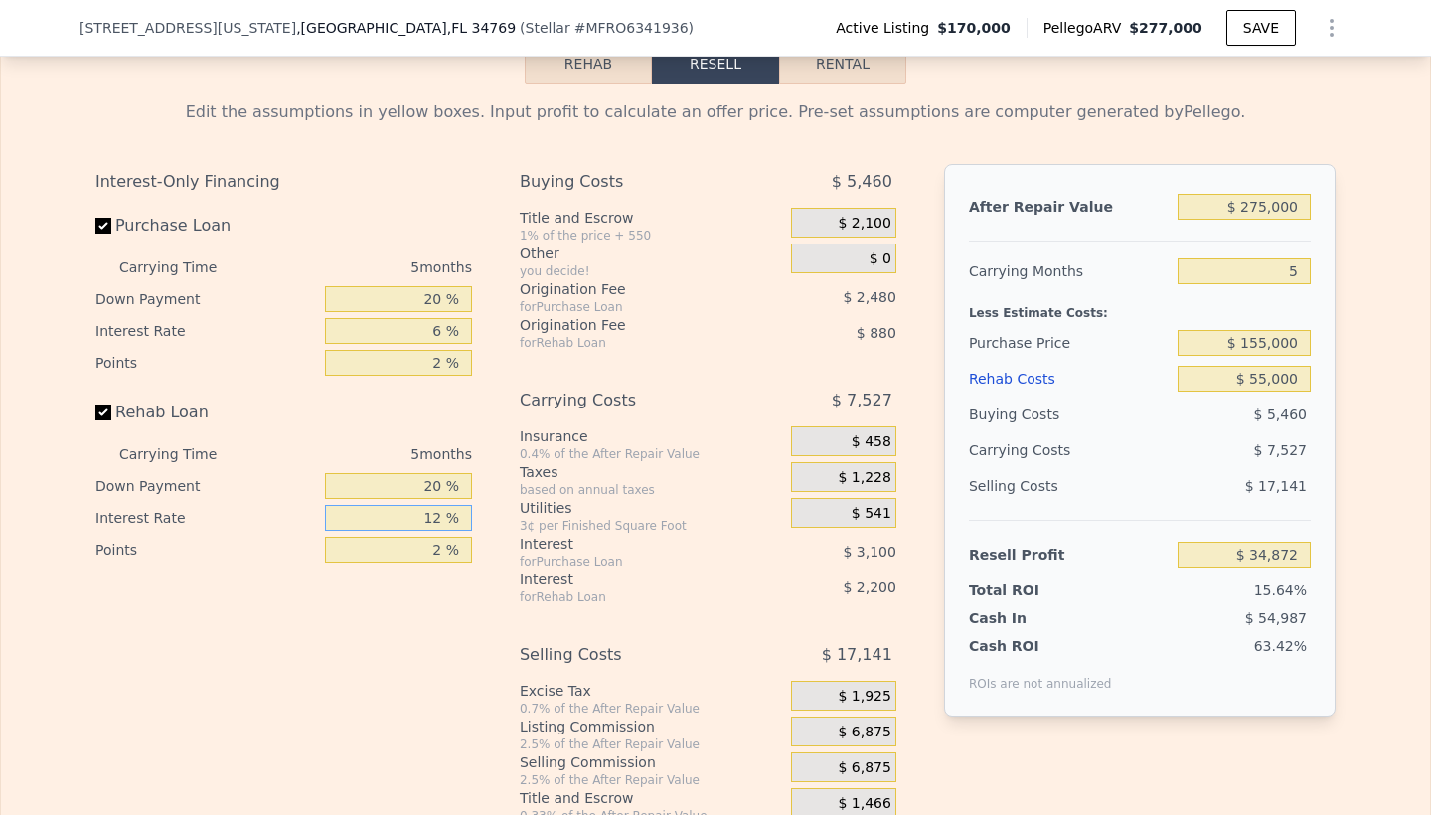
click at [443, 522] on input "12 %" at bounding box center [398, 518] width 147 height 26
type input "1 %"
type input "$ 36,887"
type input "6 %"
type input "$ 35,972"
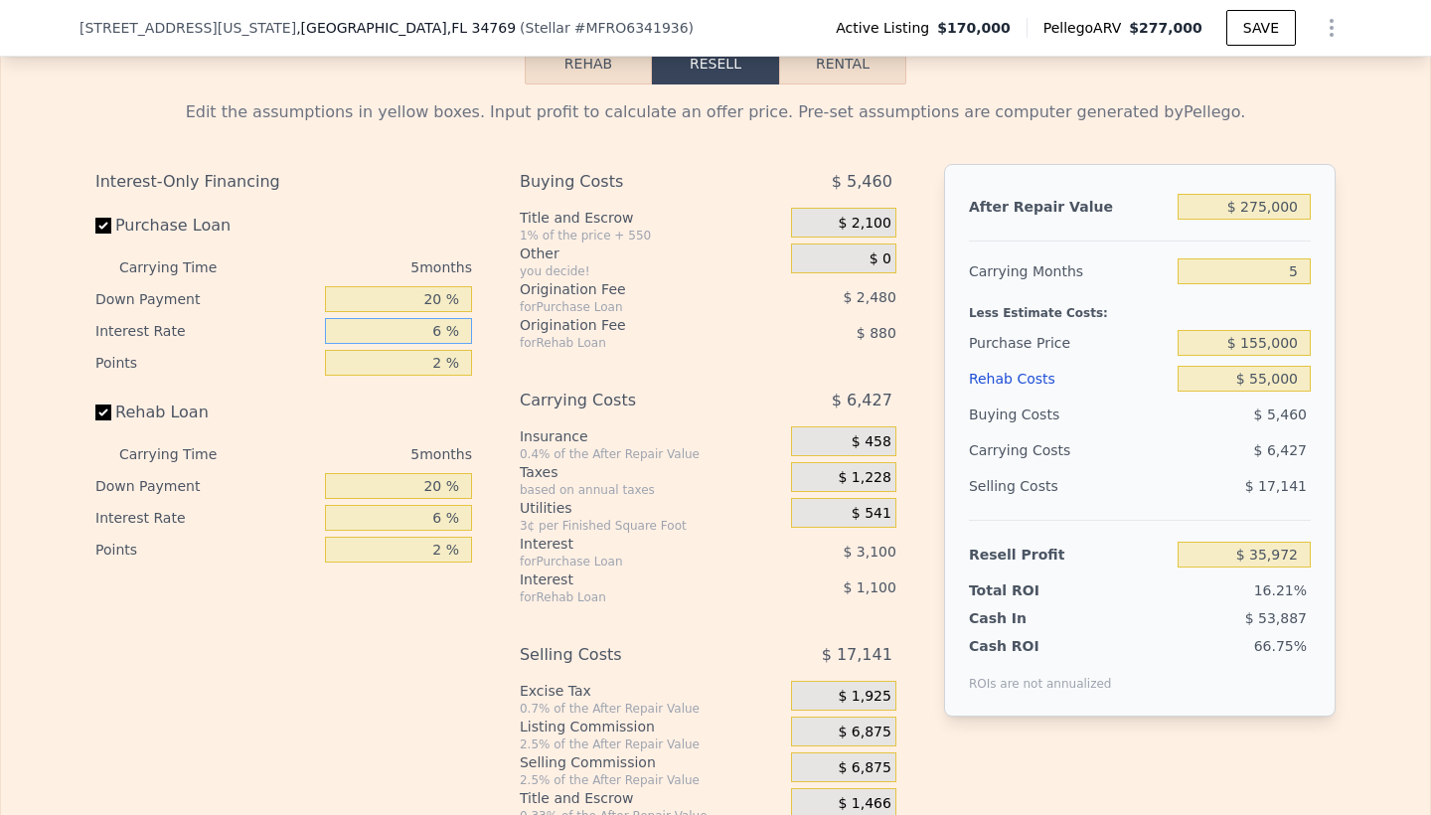
click at [427, 335] on input "6 %" at bounding box center [398, 331] width 147 height 26
click at [444, 363] on input "2 %" at bounding box center [398, 363] width 147 height 26
type input "1 %"
type input "$ 37,212"
click at [444, 548] on input "2 %" at bounding box center [398, 550] width 147 height 26
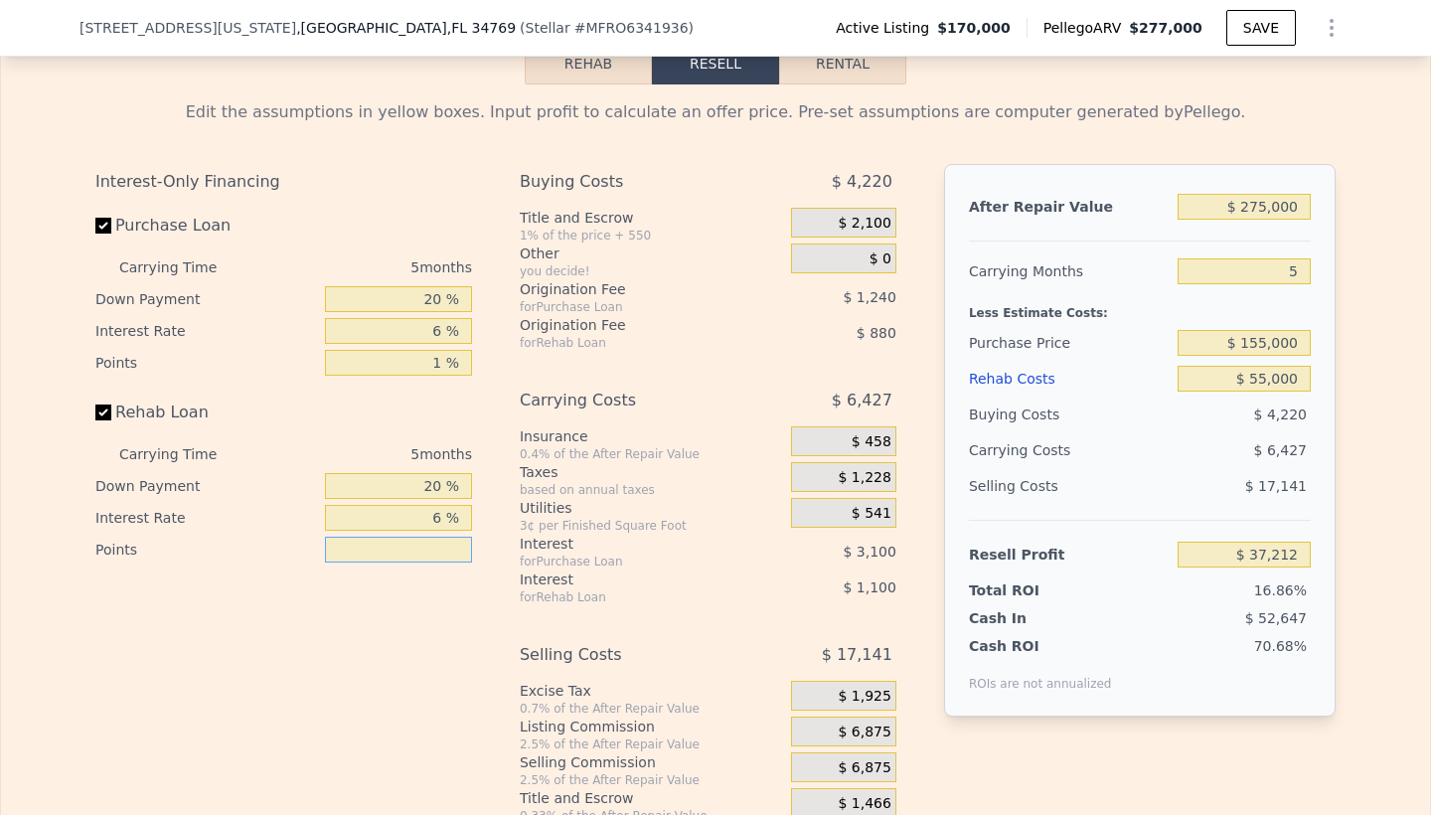
type input "1 %"
type input "$ 37,652"
click at [441, 302] on input "20 %" at bounding box center [398, 299] width 147 height 26
type input "2 %"
type input "$ 36,673"
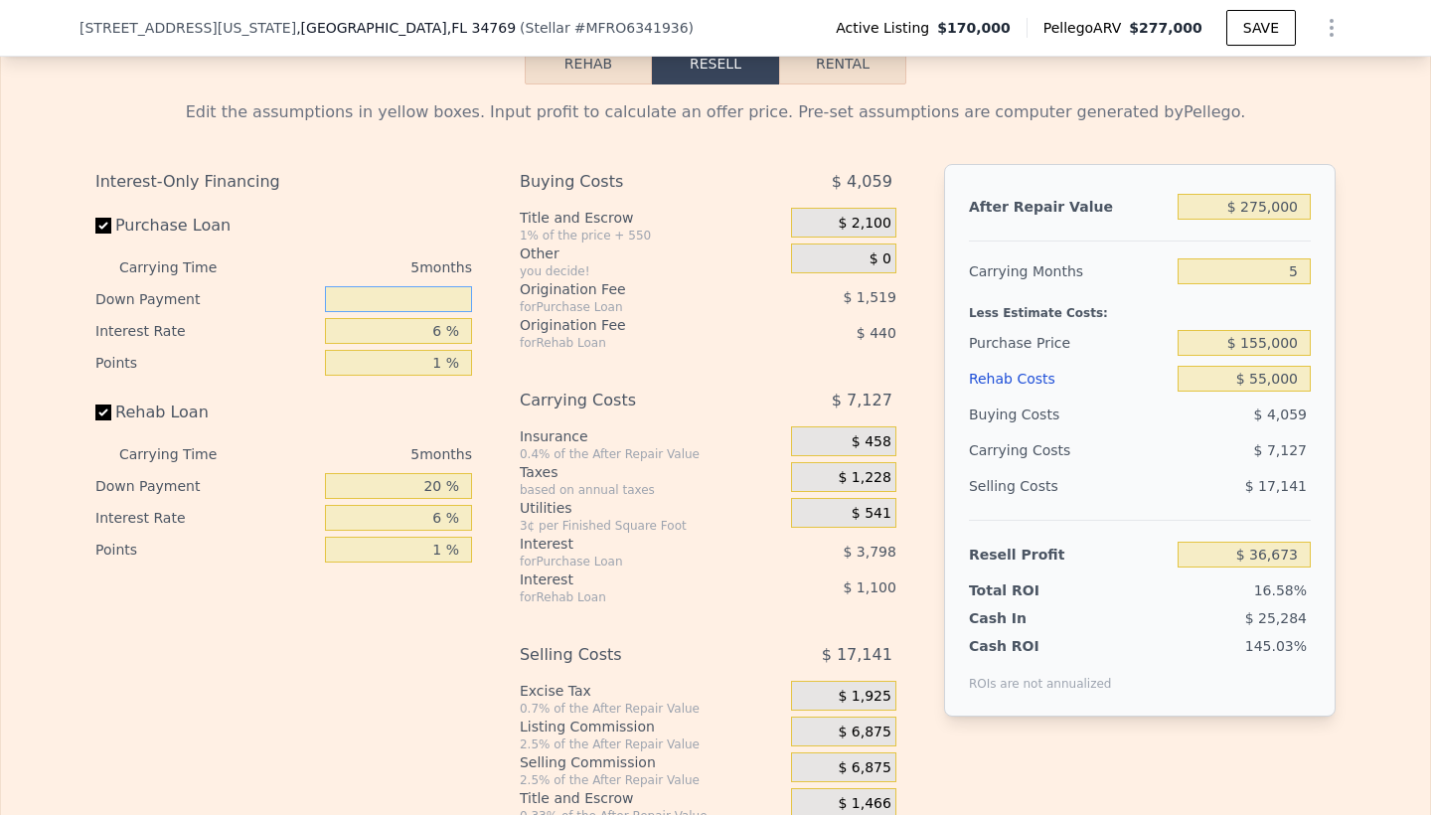
type input "0 %"
type input "$ 36,567"
click at [434, 489] on input "20 %" at bounding box center [398, 486] width 147 height 26
type input "0 %"
type input "$ 36,182"
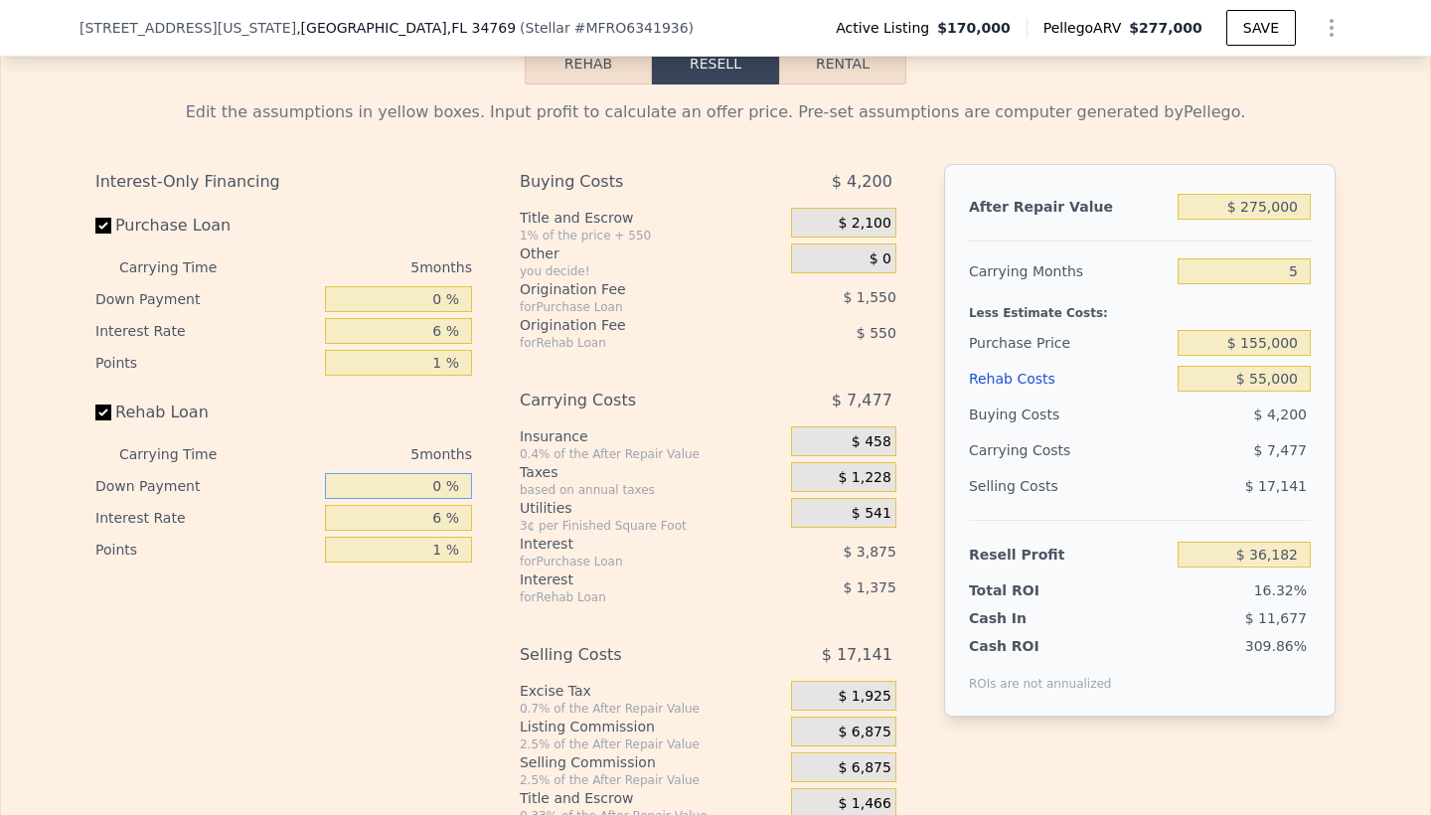
type input "0 %"
click at [421, 515] on input "6 %" at bounding box center [398, 518] width 147 height 26
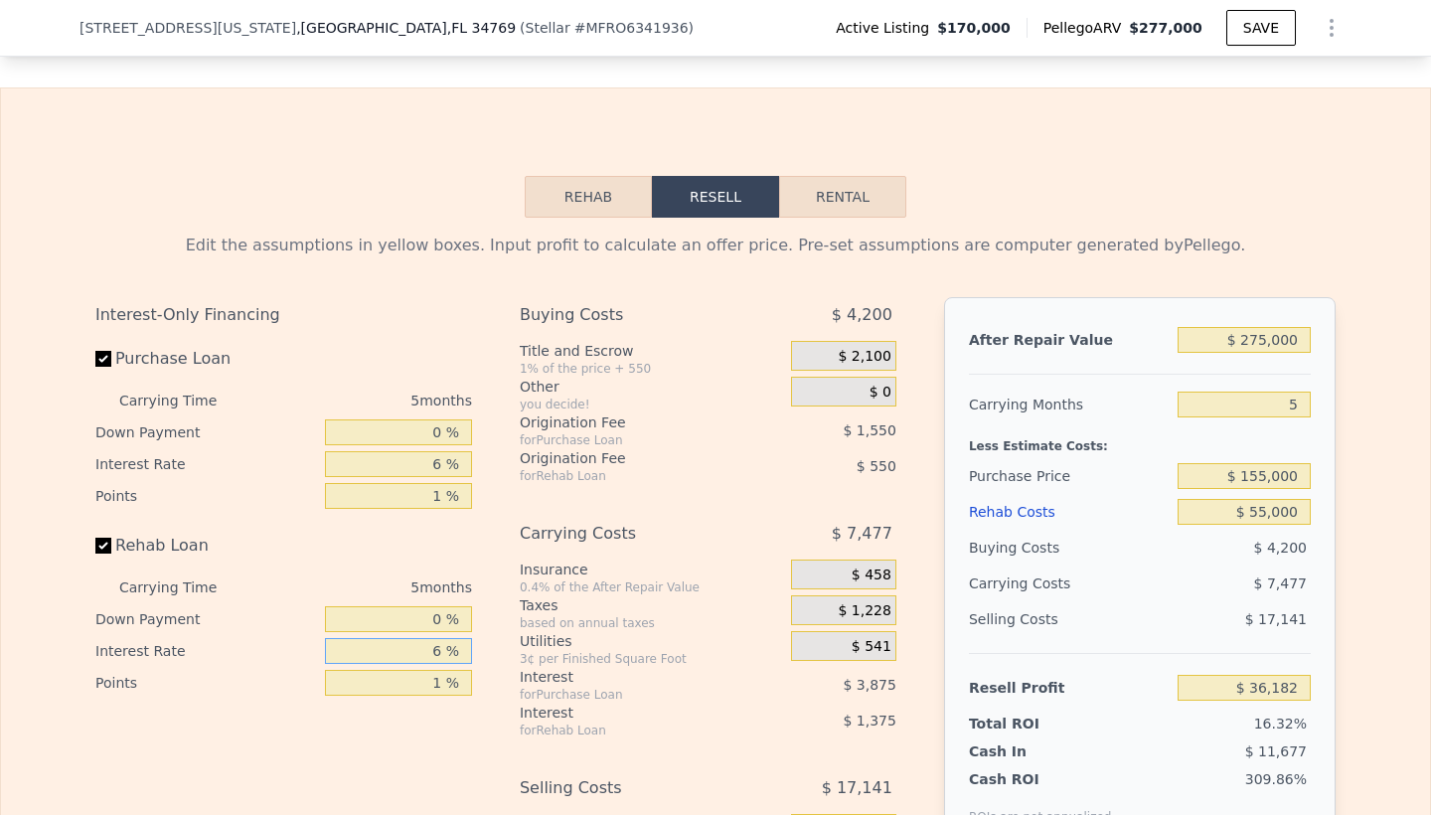
scroll to position [3006, 0]
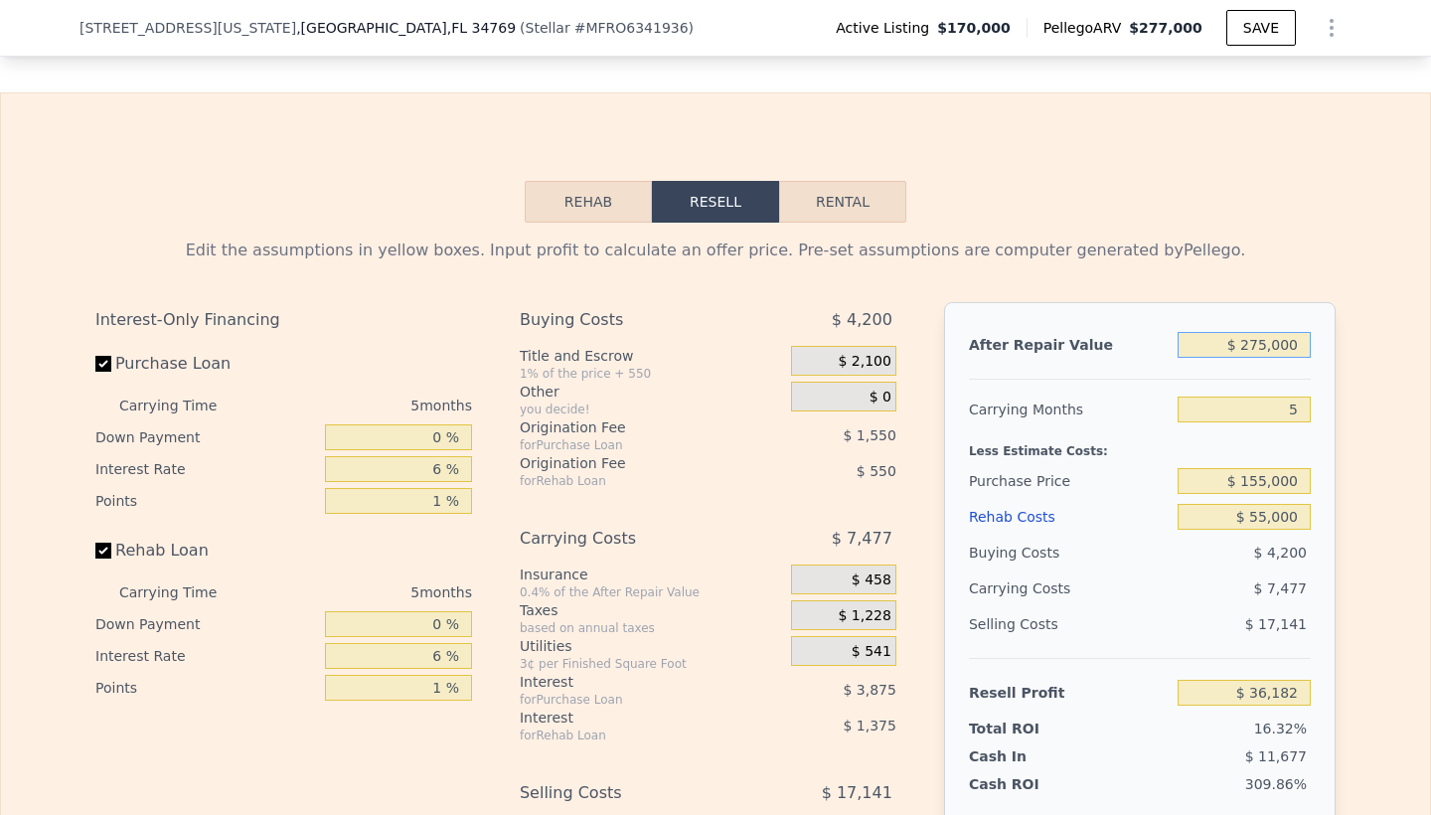
click at [1266, 346] on input "$ 275,000" at bounding box center [1244, 345] width 133 height 26
type input "$ 27,000"
type input "-$ 196,443"
type input "$ 2,000"
type input "-$ 219,893"
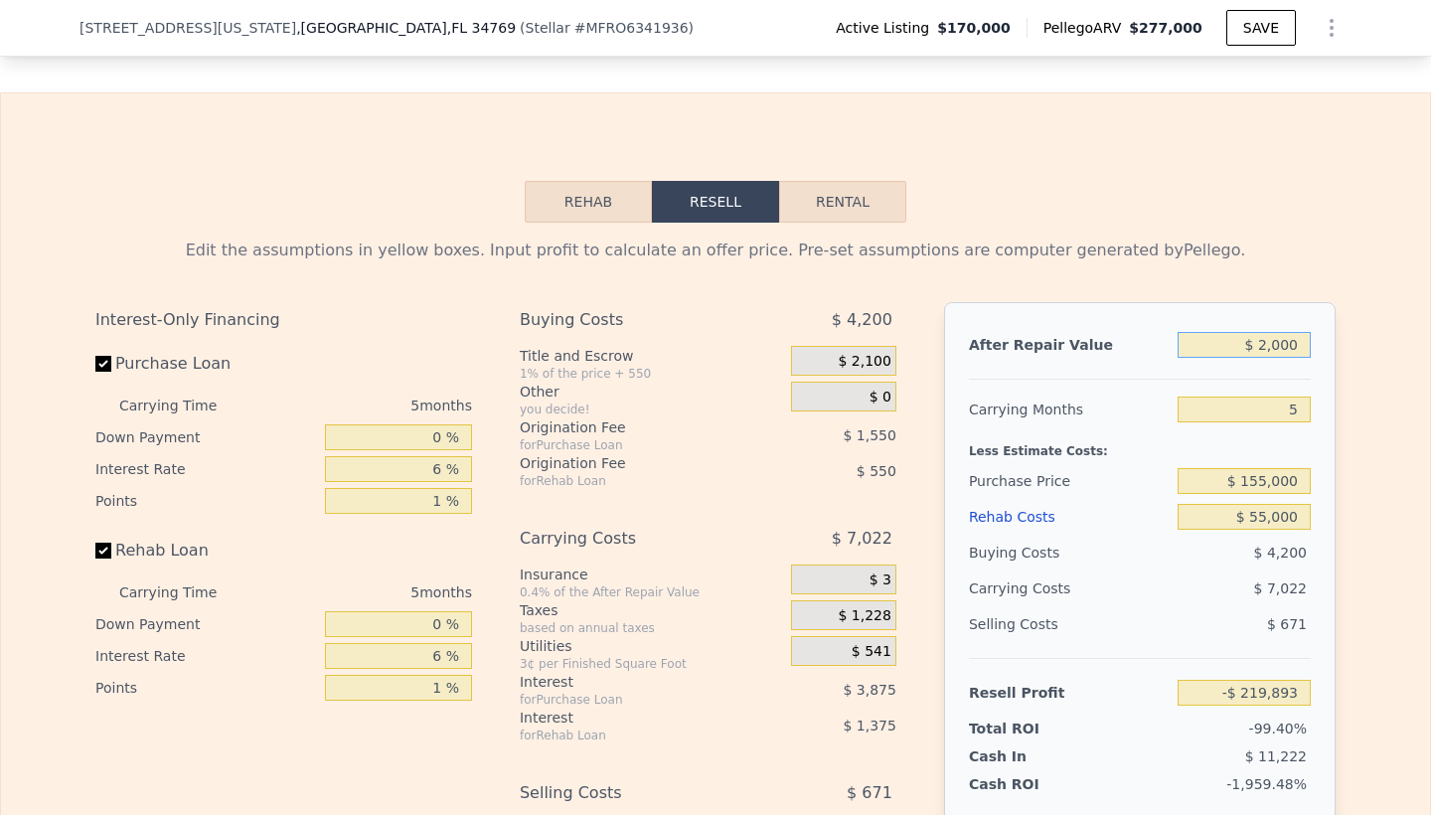
type input "$ 000"
type input "-$ 221,769"
type input "$ 3,000"
type input "-$ 218,955"
type input "$ 35,000"
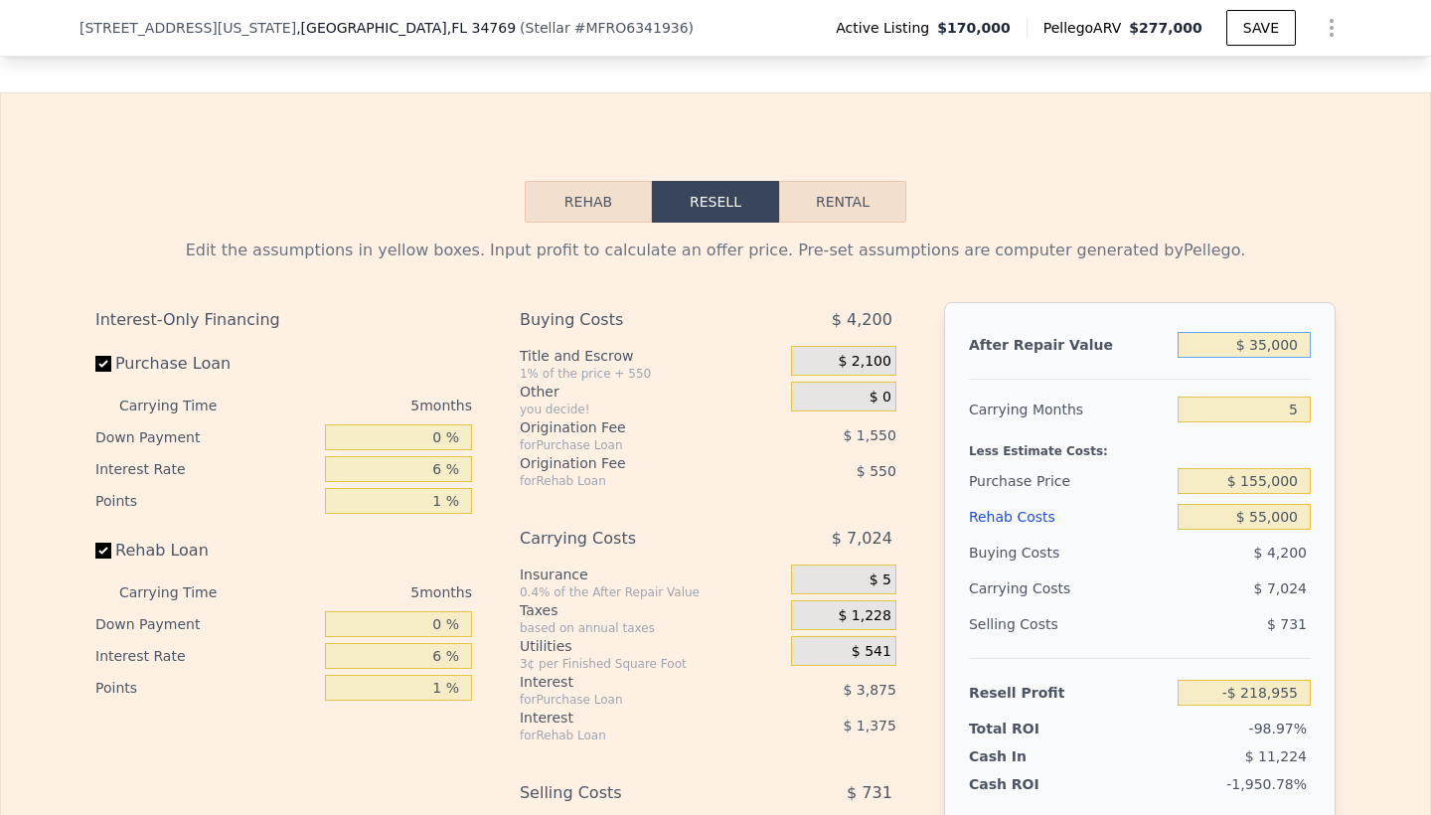
type input "-$ 188,939"
type input "$ 350,000"
type input "$ 106,532"
type input "$ 350,000"
click at [1267, 481] on input "$ 155,000" at bounding box center [1244, 481] width 133 height 26
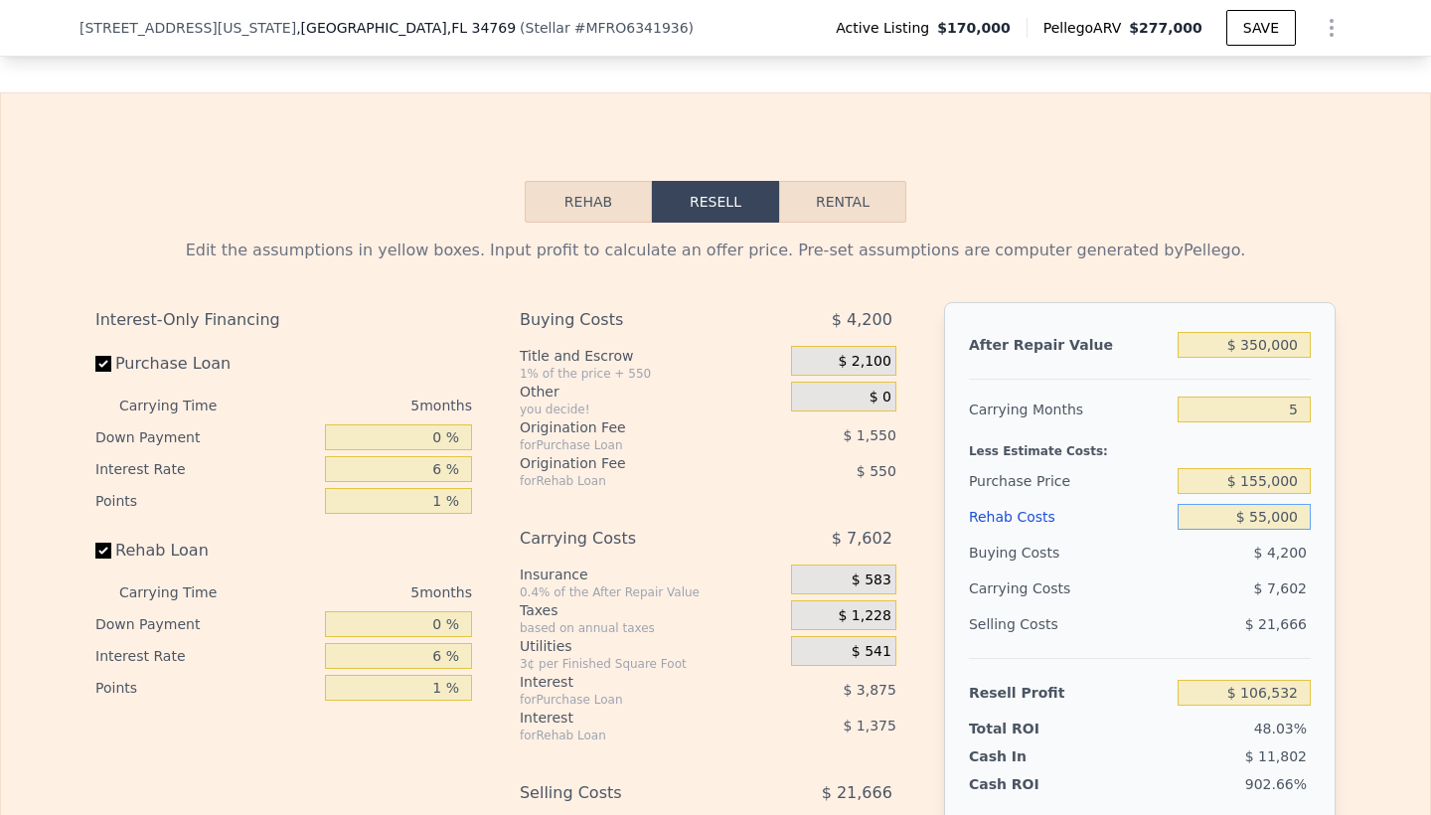
click at [1267, 519] on input "$ 55,000" at bounding box center [1244, 517] width 133 height 26
type input "$ 5,000"
type input "$ 158,282"
type input "$ 000"
type input "$ 163,457"
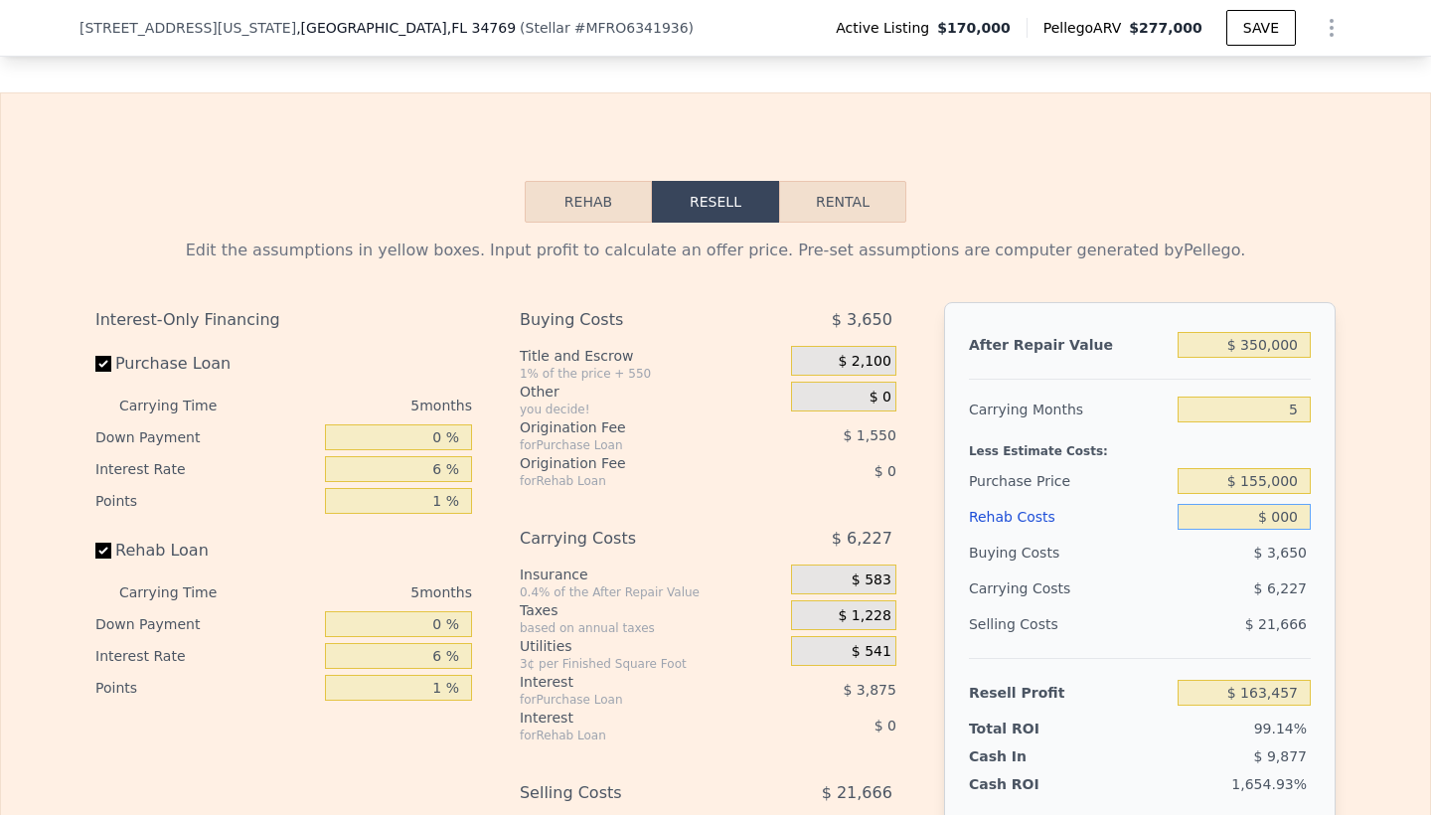
type input "$ 8,000"
type input "$ 155,177"
type input "$ 80,000"
type input "$ 80,657"
click at [1230, 513] on input "$ 80,000" at bounding box center [1244, 517] width 133 height 26
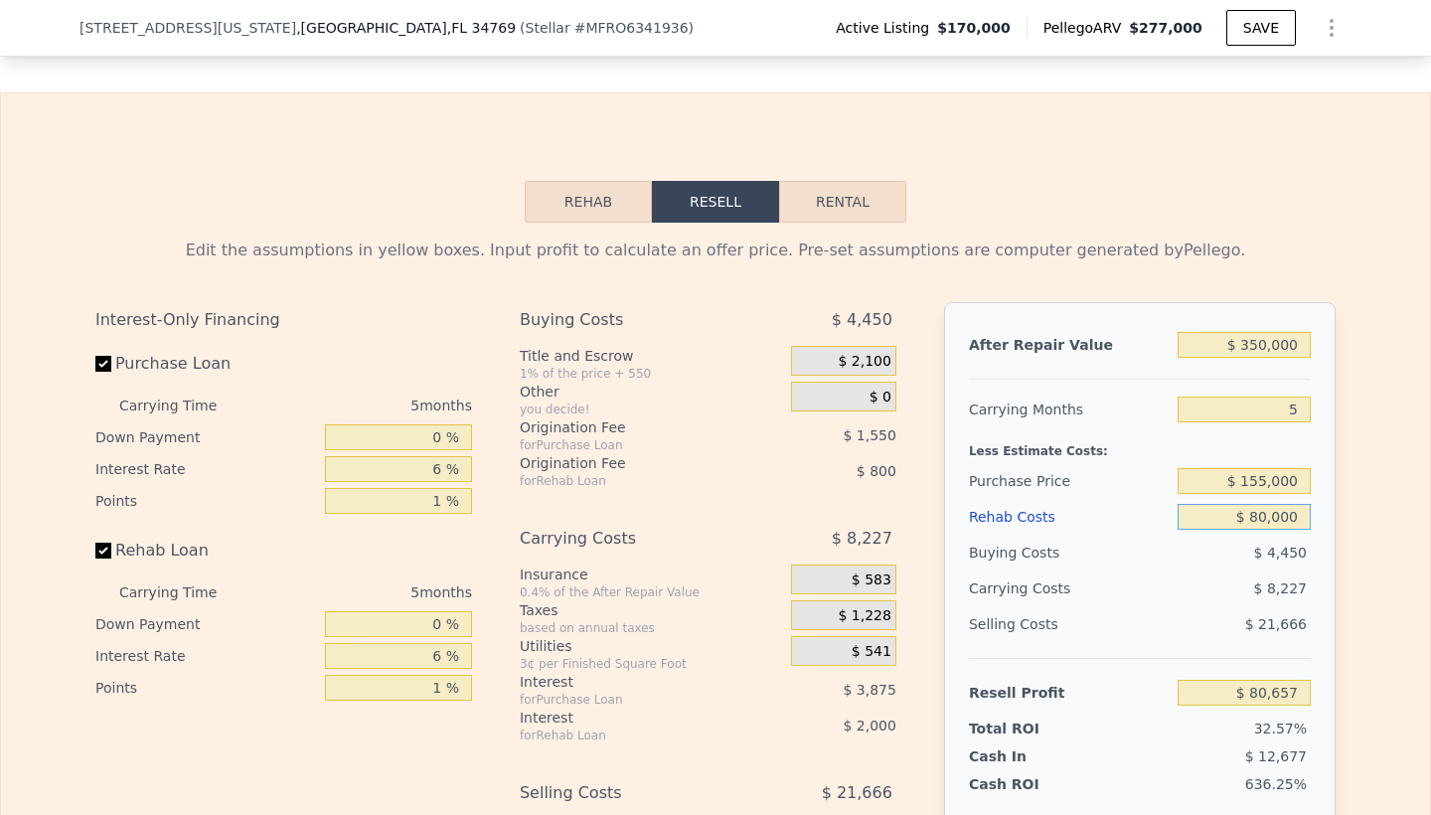
type input "$ 80,000"
click at [1226, 471] on input "$ 155,000" at bounding box center [1244, 481] width 133 height 26
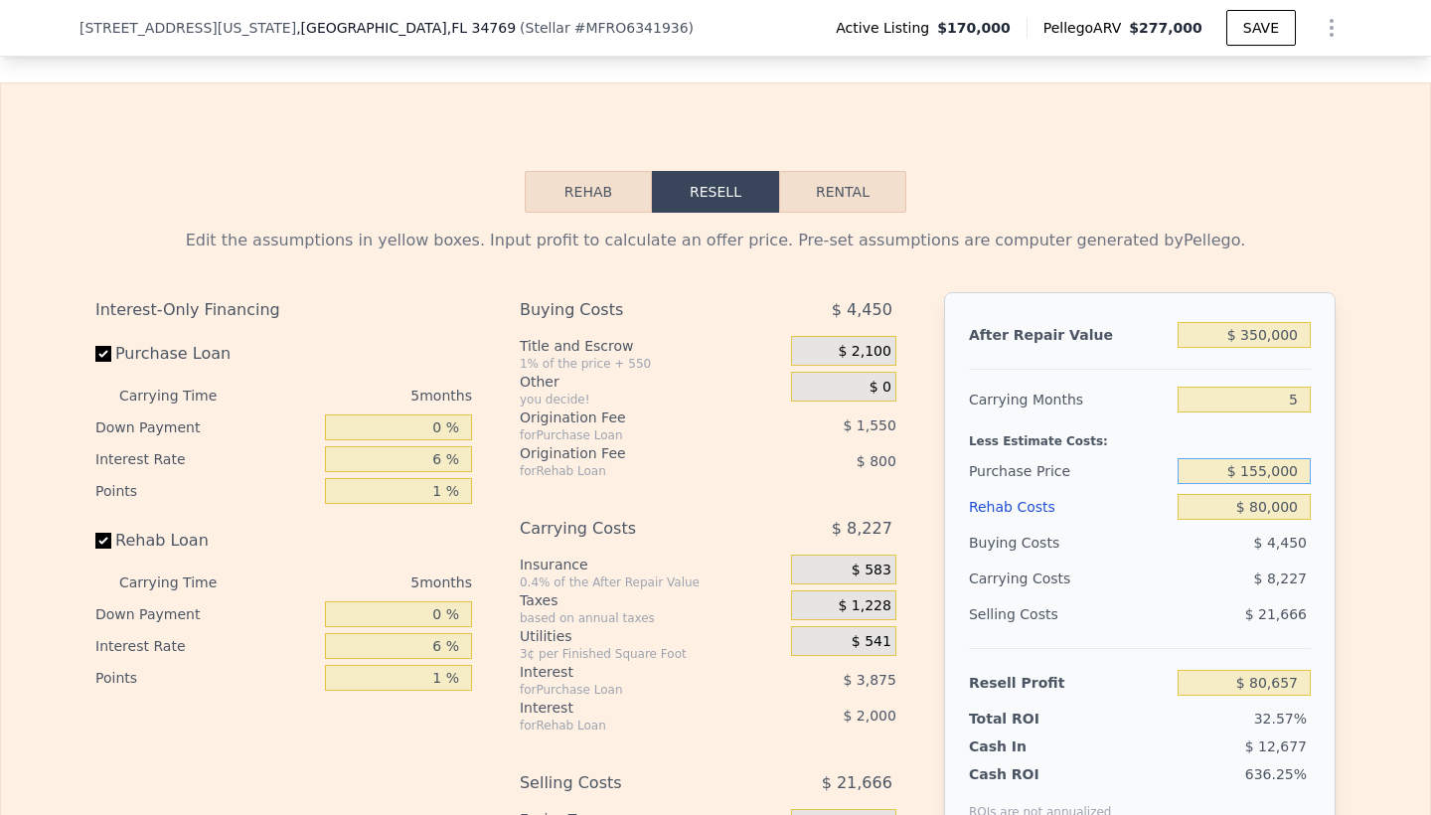
scroll to position [3021, 0]
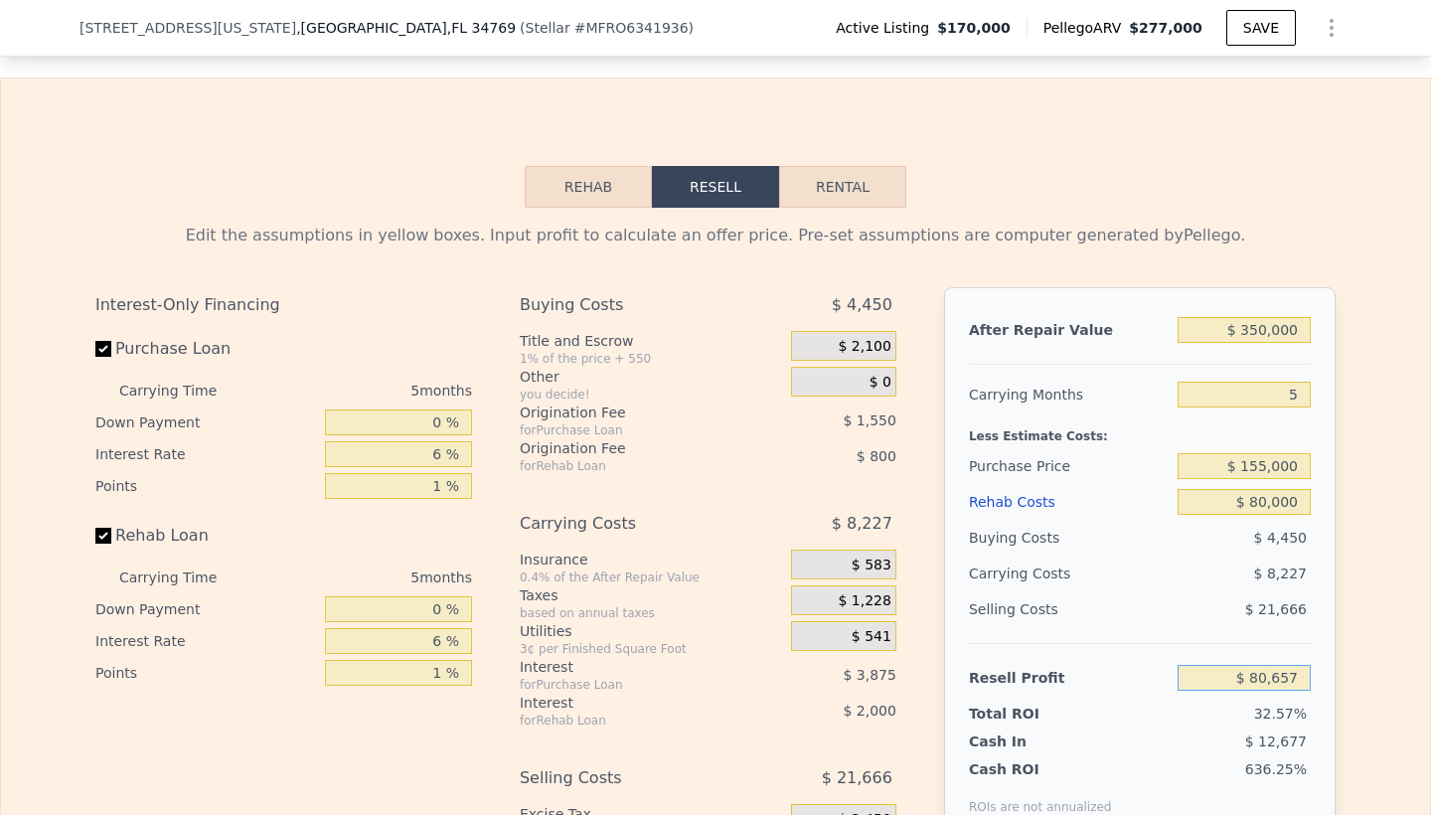
click at [1222, 681] on input "$ 80,657" at bounding box center [1244, 678] width 133 height 26
click at [1259, 328] on input "$ 350,000" at bounding box center [1244, 330] width 133 height 26
type input "$ 30,000"
type input "-$ 219,504"
type input "$ 330,000"
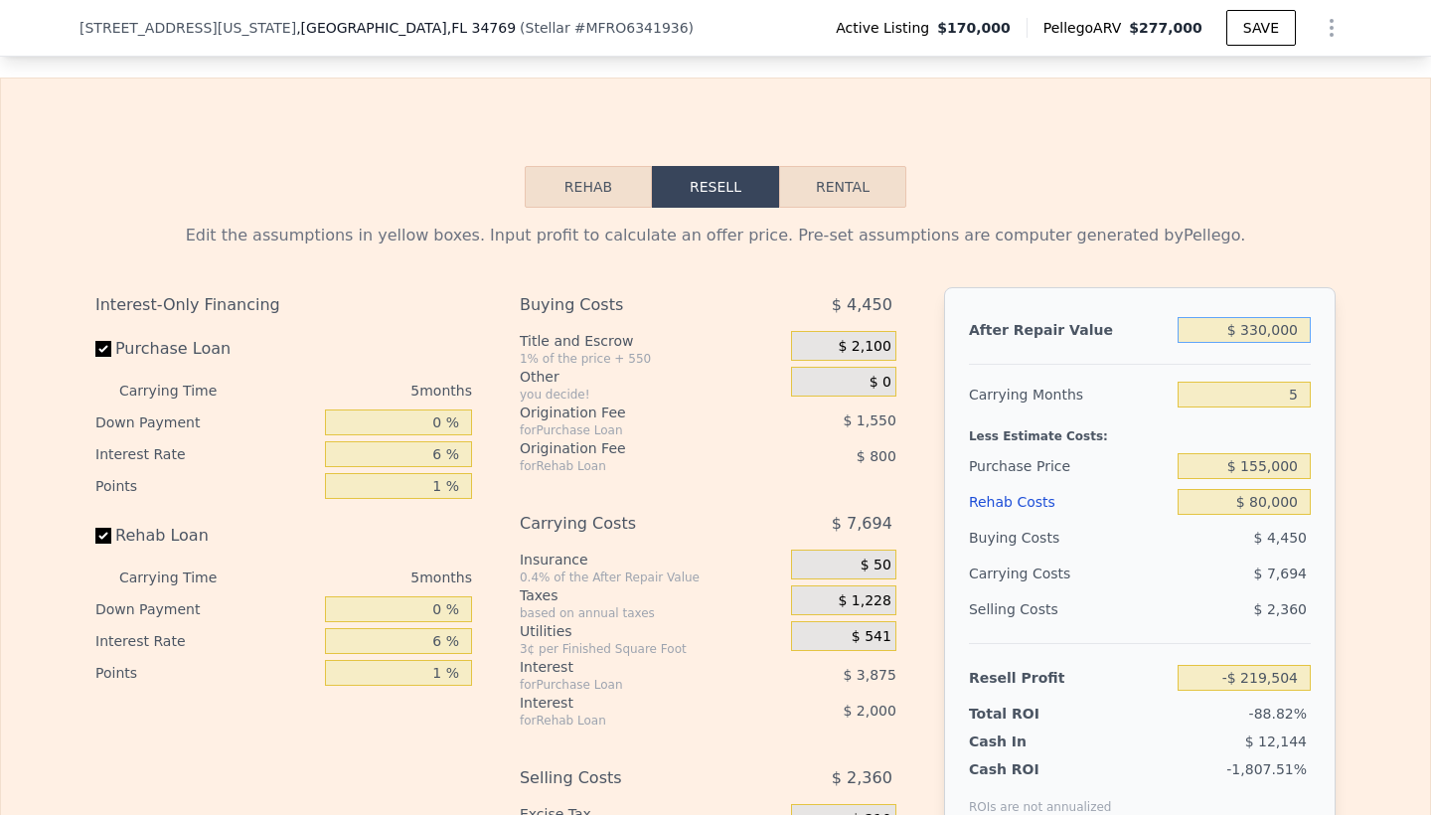
type input "$ 61,897"
type input "$ 330,000"
click at [1246, 392] on input "5" at bounding box center [1244, 395] width 133 height 26
click at [444, 485] on input "1 %" at bounding box center [398, 486] width 147 height 26
type input "2 %"
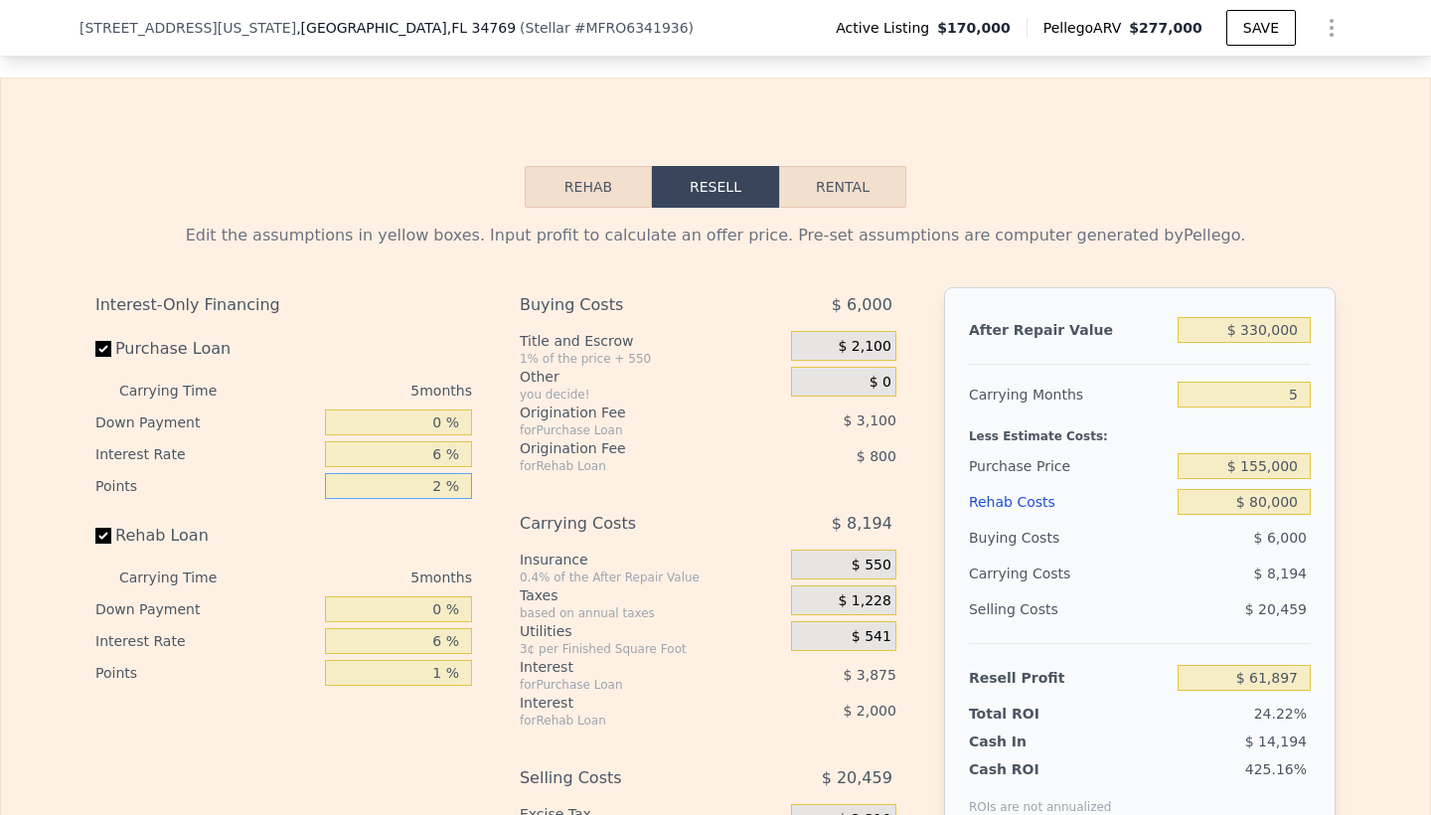
type input "$ 60,347"
type input "1 %"
type input "$ 61,897"
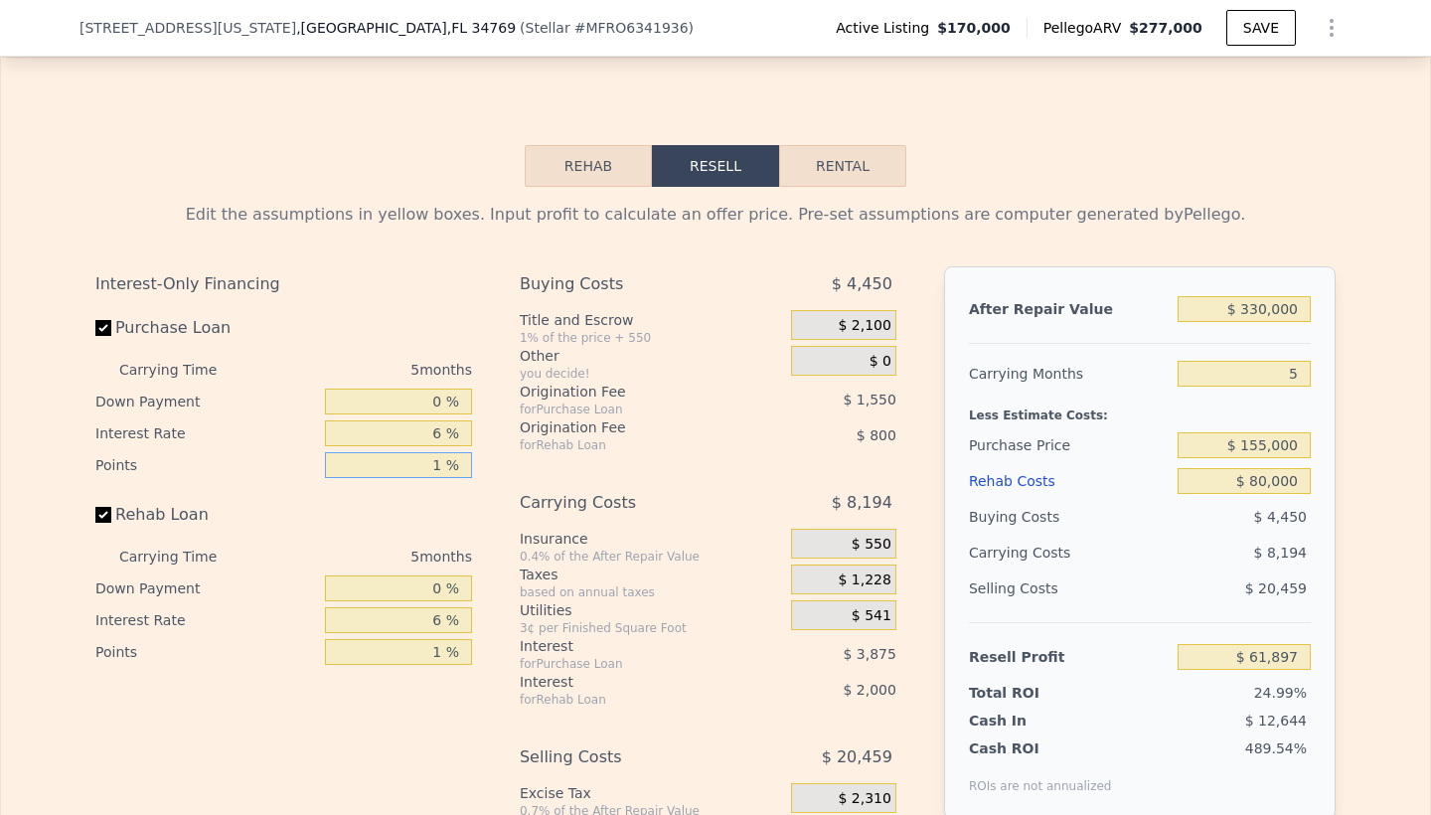
scroll to position [3042, 0]
click at [1262, 483] on input "$ 80,000" at bounding box center [1244, 480] width 133 height 26
type input "$ 0000"
type input "$ 144,697"
type input "$ 90,000"
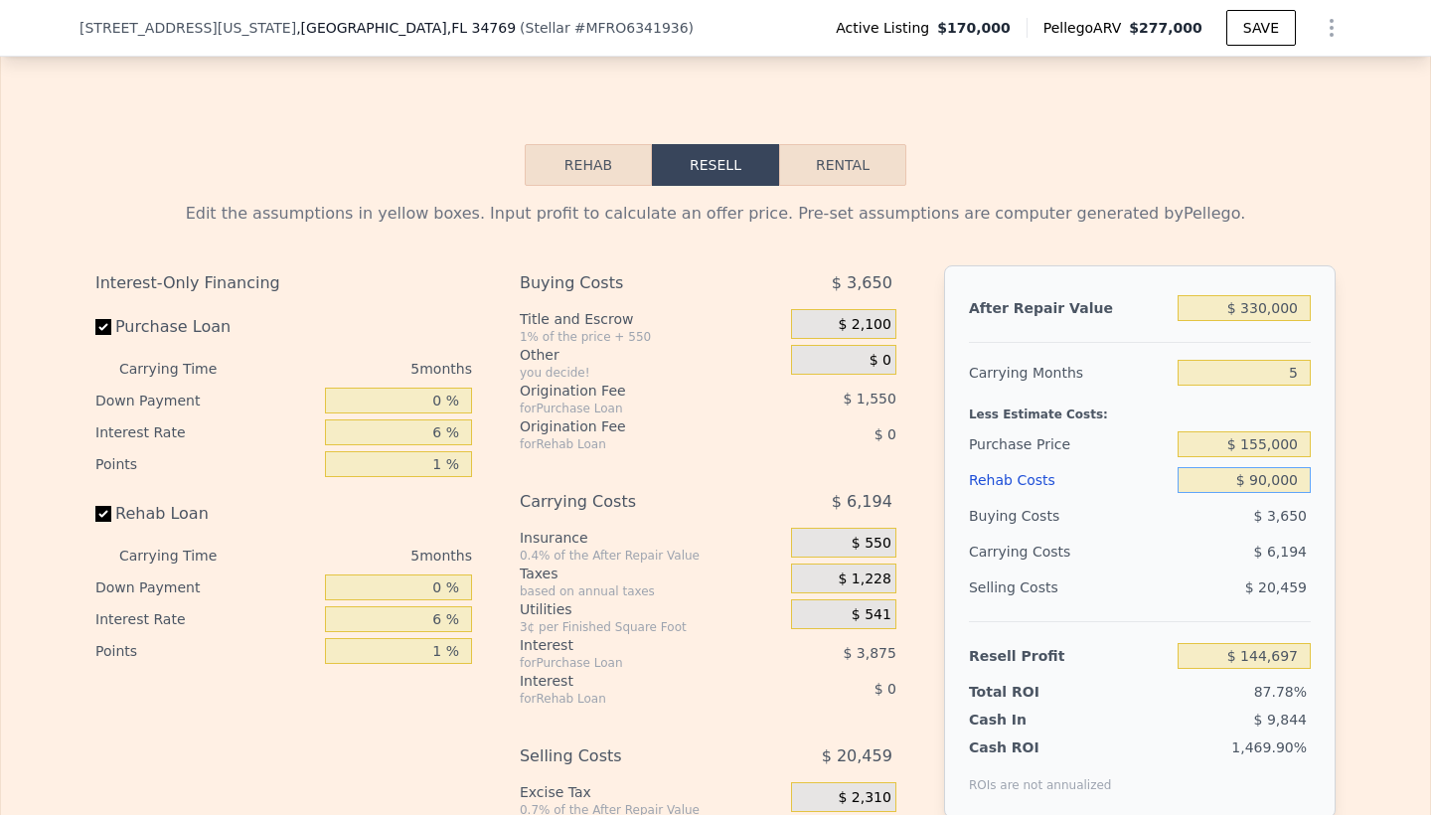
type input "$ 51,547"
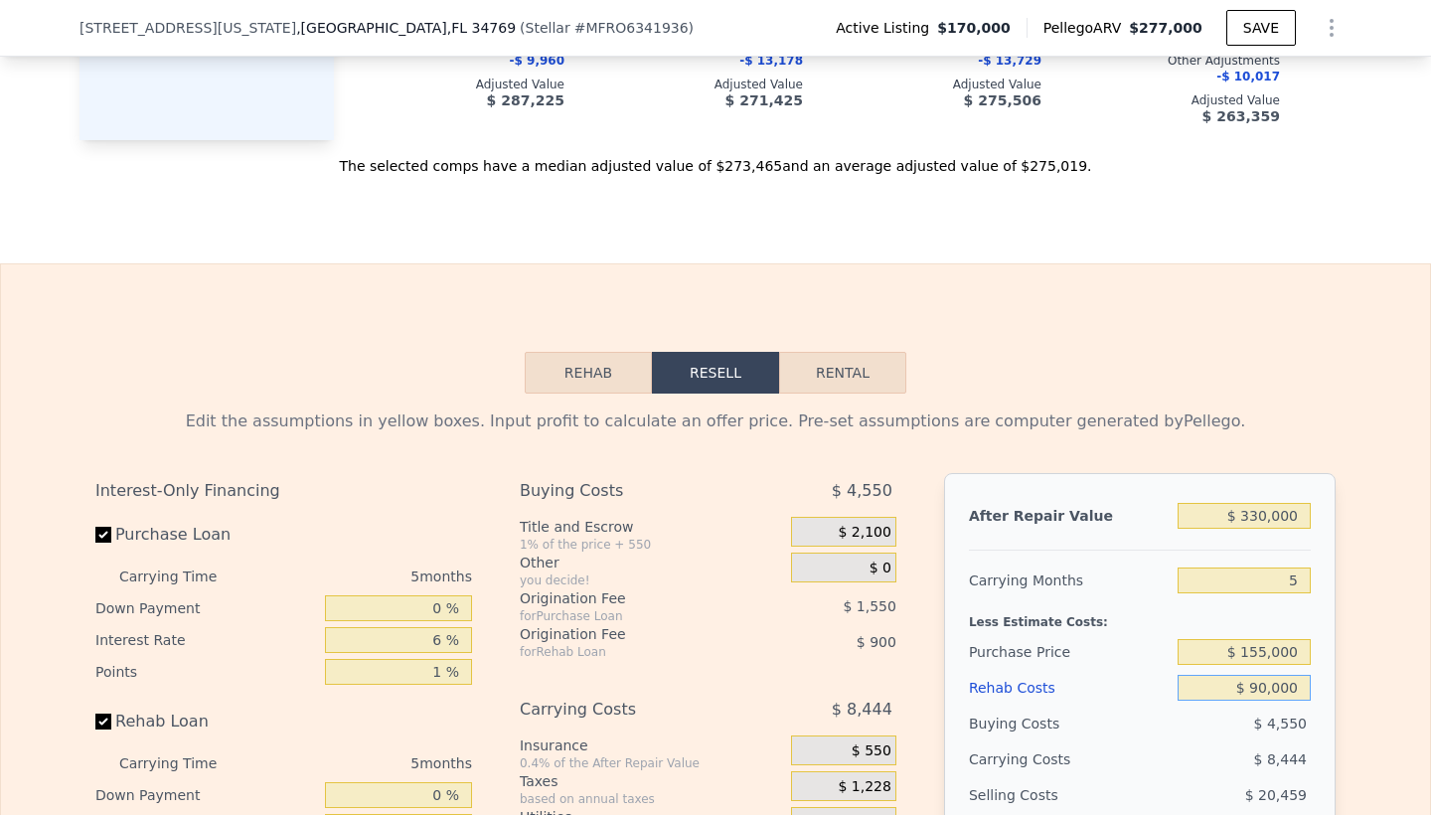
scroll to position [2790, 0]
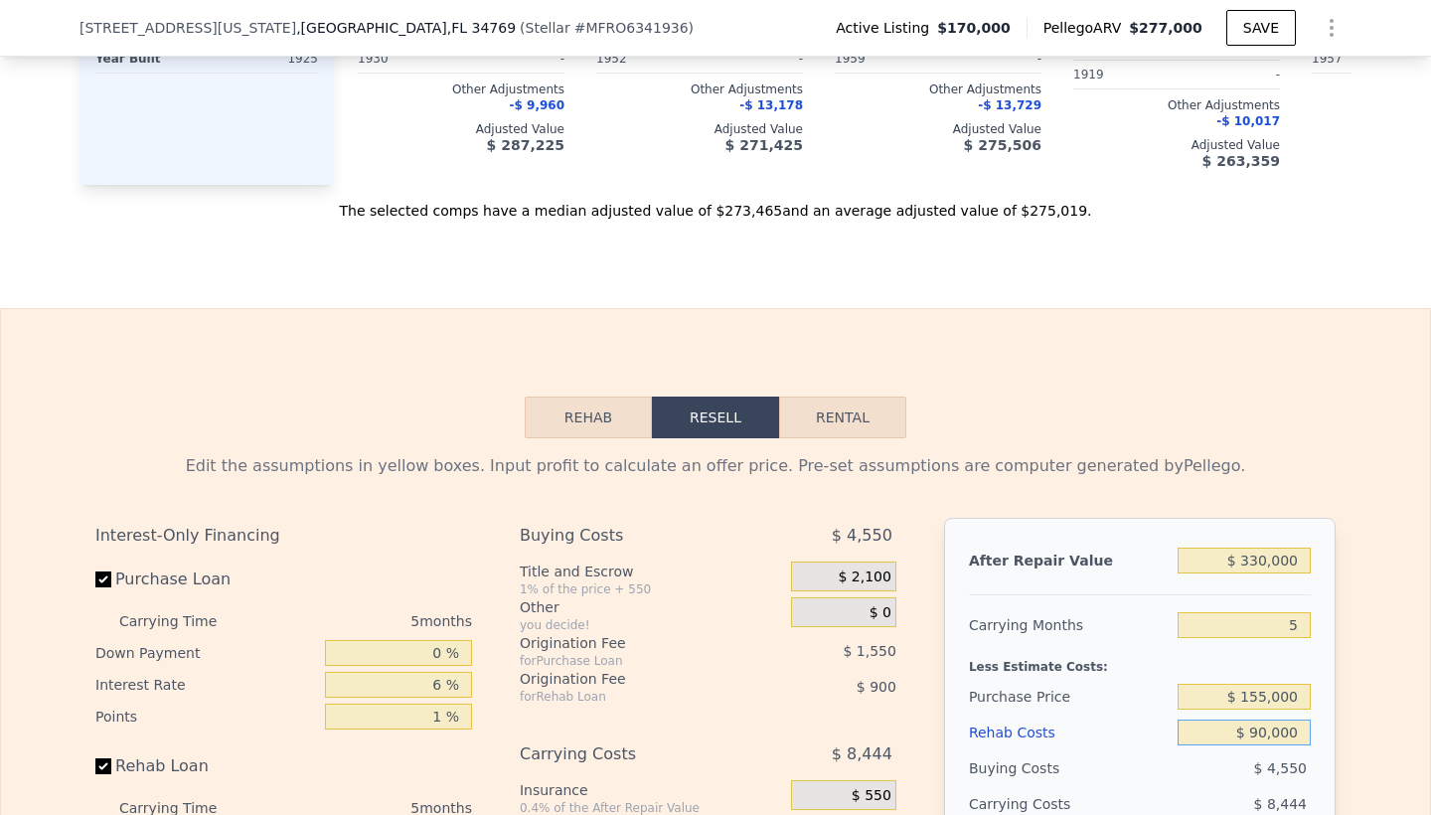
click at [809, 412] on button "Rental" at bounding box center [842, 418] width 127 height 42
select select "30"
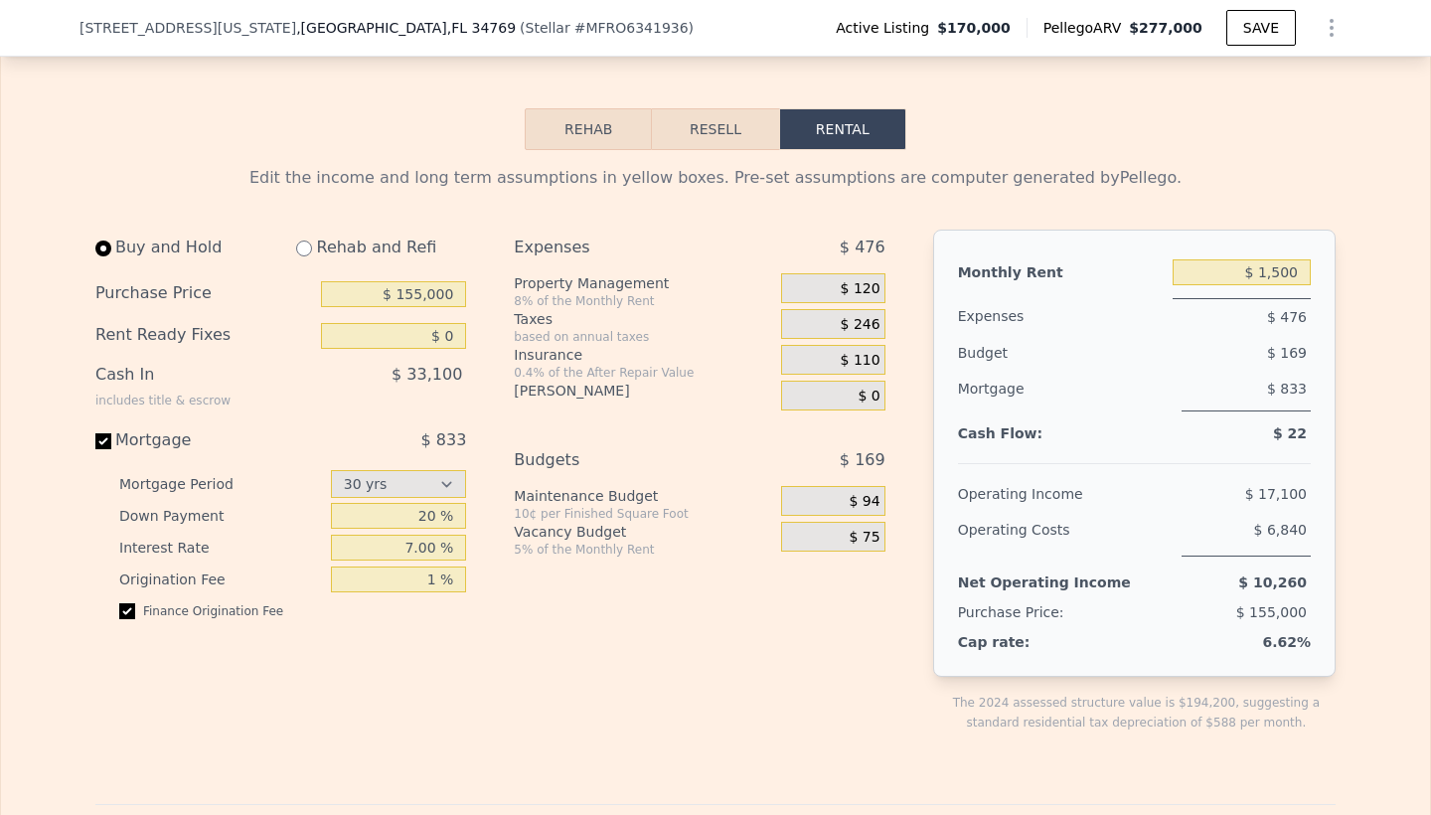
scroll to position [3081, 0]
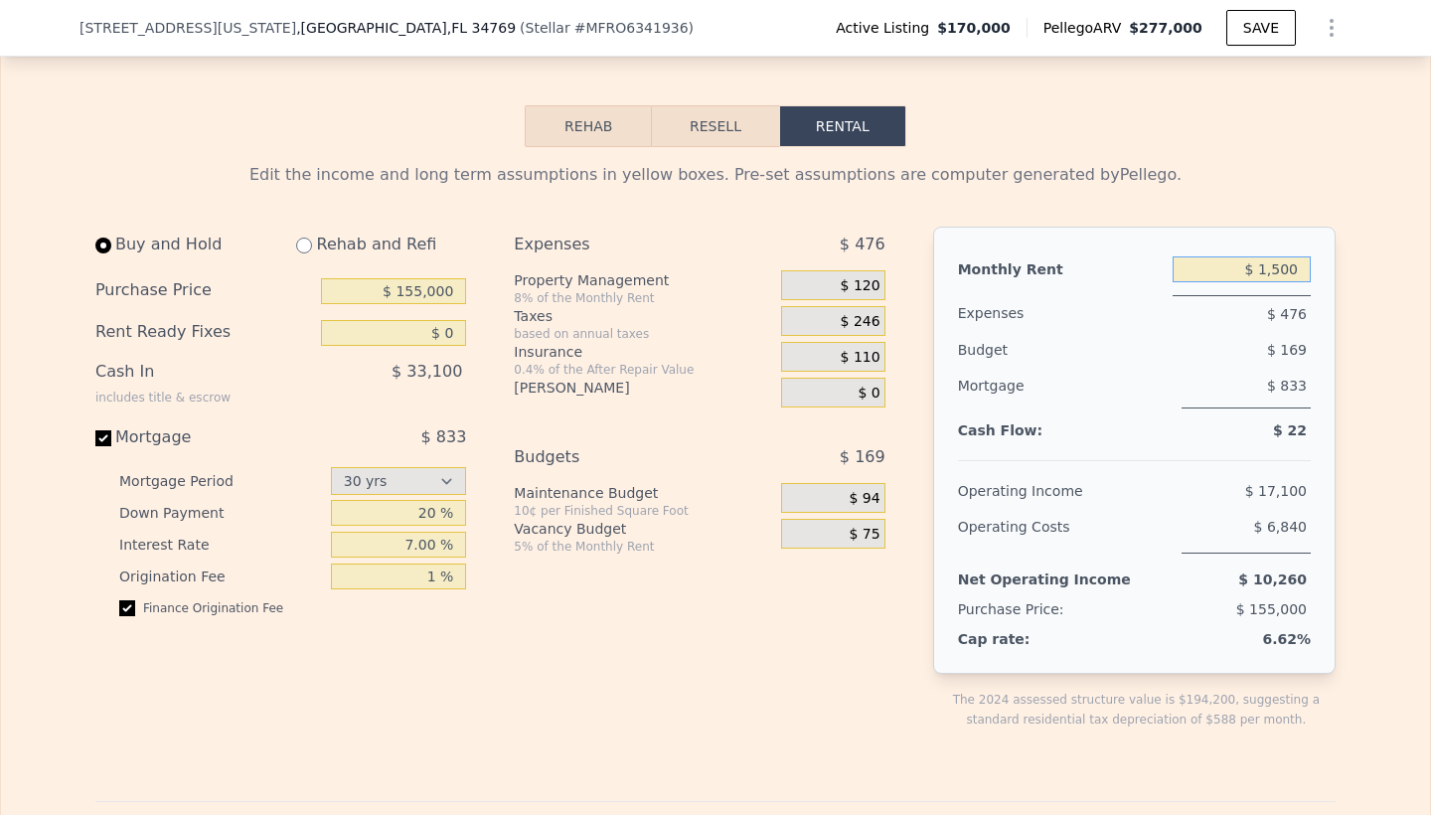
drag, startPoint x: 1261, startPoint y: 266, endPoint x: 1329, endPoint y: 273, distance: 67.9
click at [1329, 273] on div "Monthly Rent $ 1,500 Expenses $ 476 Budget $ 169 Mortgage $ 833 Cash Flow: $ 22…" at bounding box center [1134, 450] width 403 height 447
type input "$ 2,000"
click at [1234, 380] on div "$ 833" at bounding box center [1246, 388] width 129 height 41
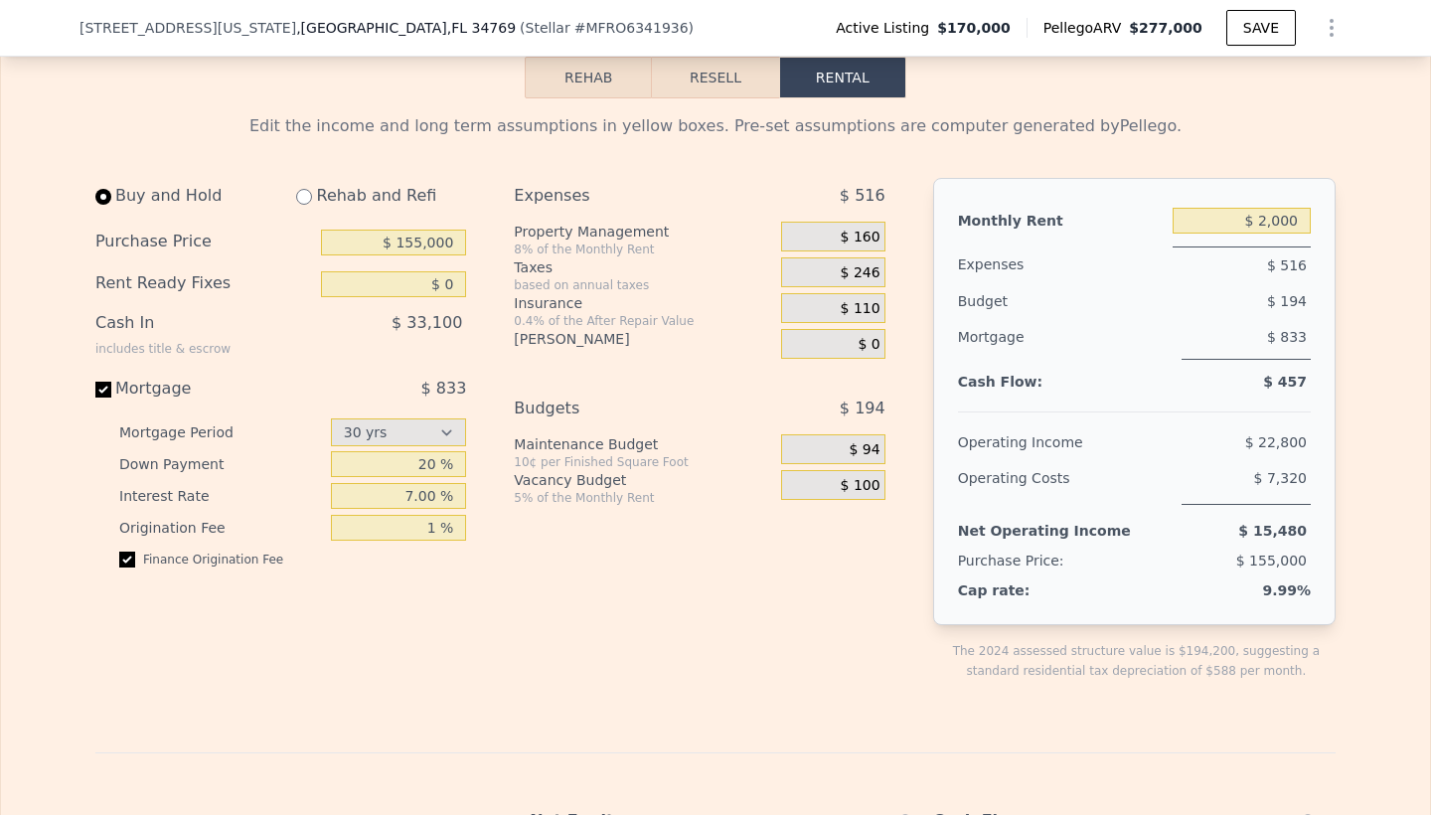
scroll to position [3132, 0]
